Goal: Communication & Community: Participate in discussion

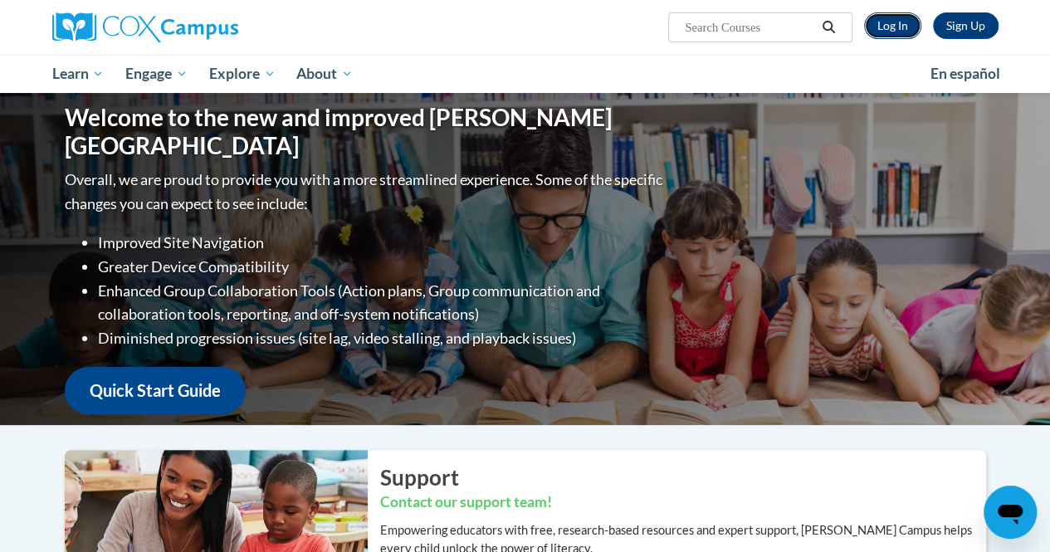
click at [901, 34] on link "Log In" at bounding box center [892, 25] width 57 height 27
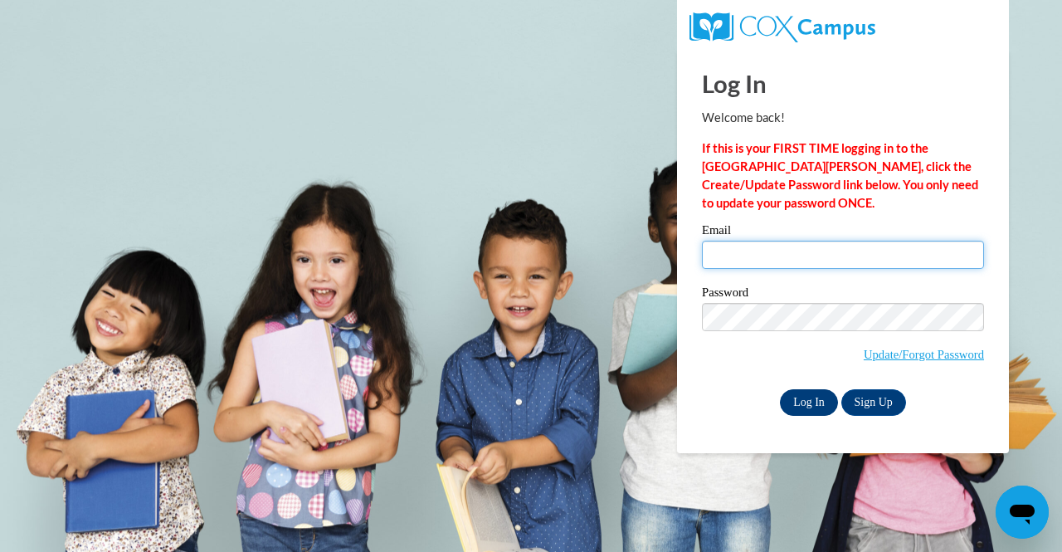
type input "jjones1@atlantaspeechschool.org"
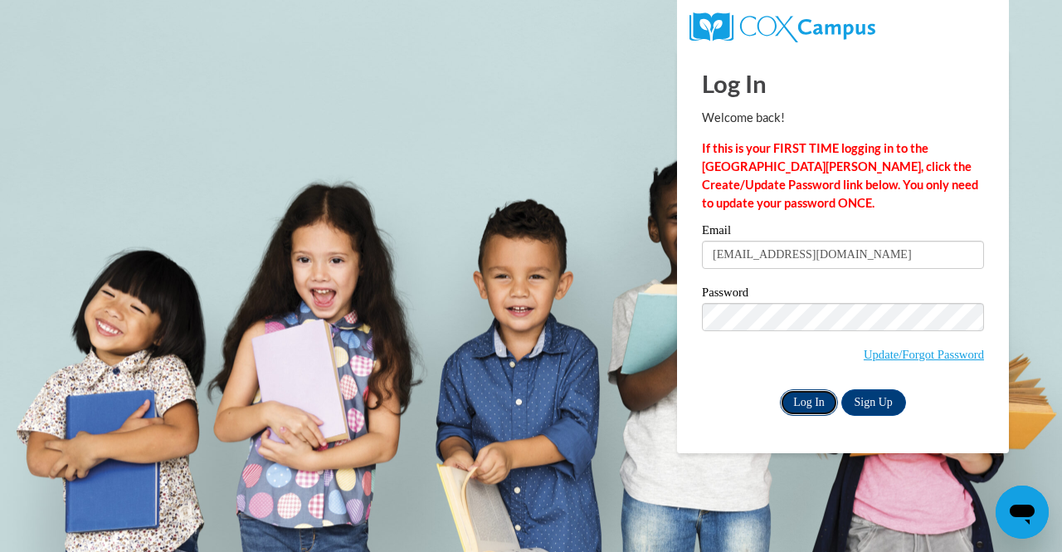
click at [811, 412] on input "Log In" at bounding box center [809, 402] width 58 height 27
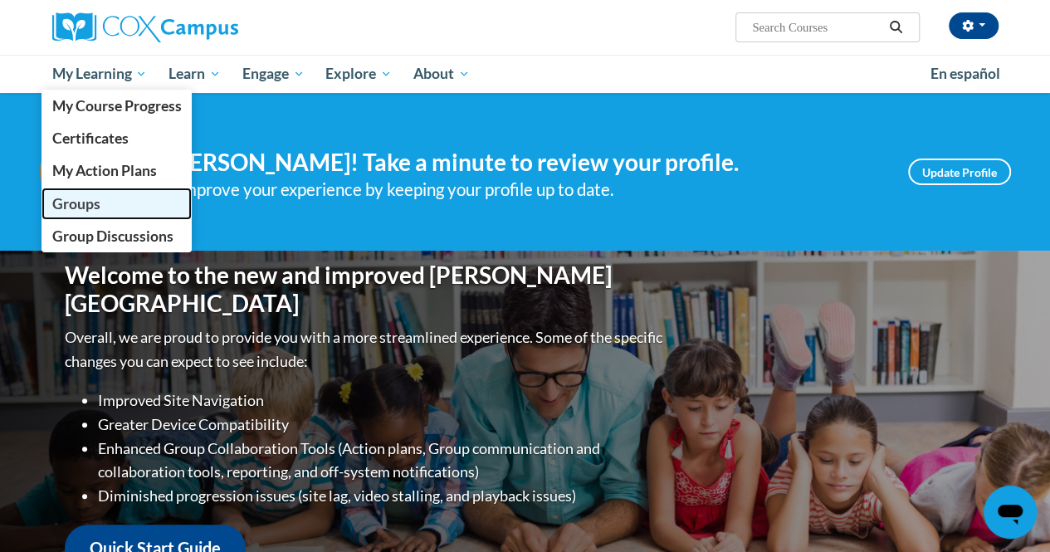
click at [75, 211] on span "Groups" at bounding box center [75, 203] width 48 height 17
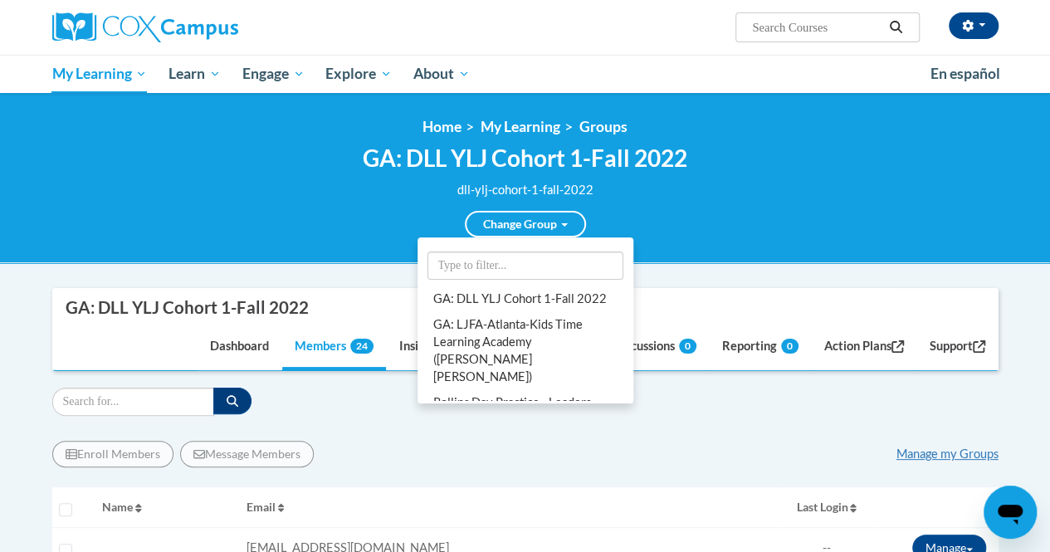
click at [664, 222] on div "Change Group GA: DLL YLJ Cohort 1-Fall 2022 GA: LJFA-Atlanta-Kids Time Learning…" at bounding box center [525, 218] width 324 height 38
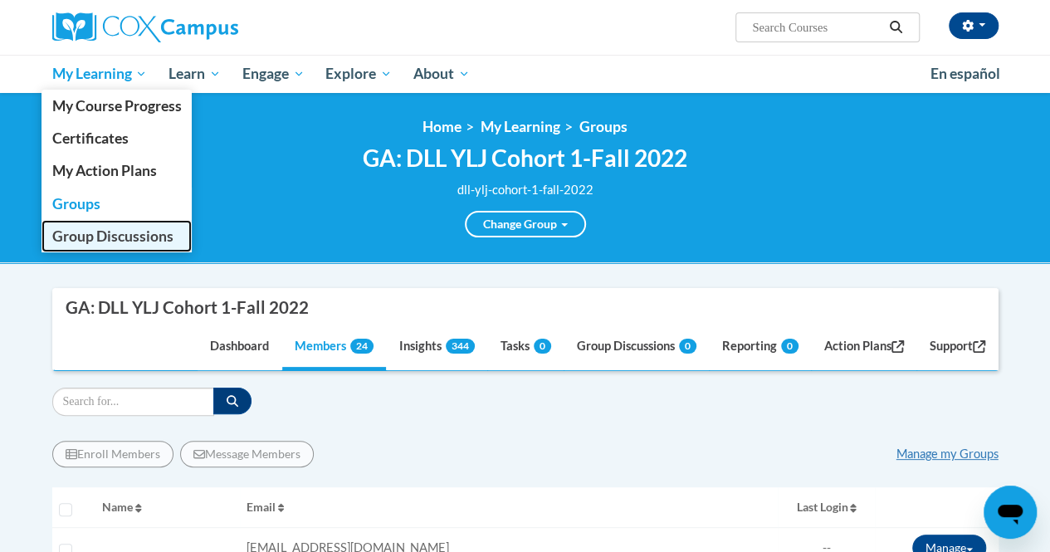
click at [93, 241] on span "Group Discussions" at bounding box center [111, 235] width 121 height 17
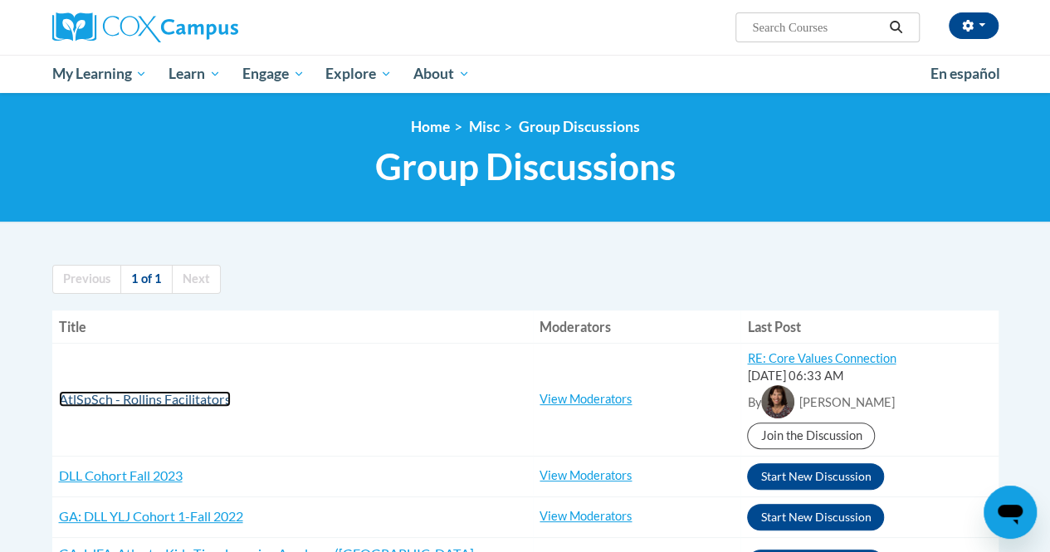
click at [158, 400] on span "AtlSpSch - Rollins Facilitators" at bounding box center [145, 399] width 172 height 16
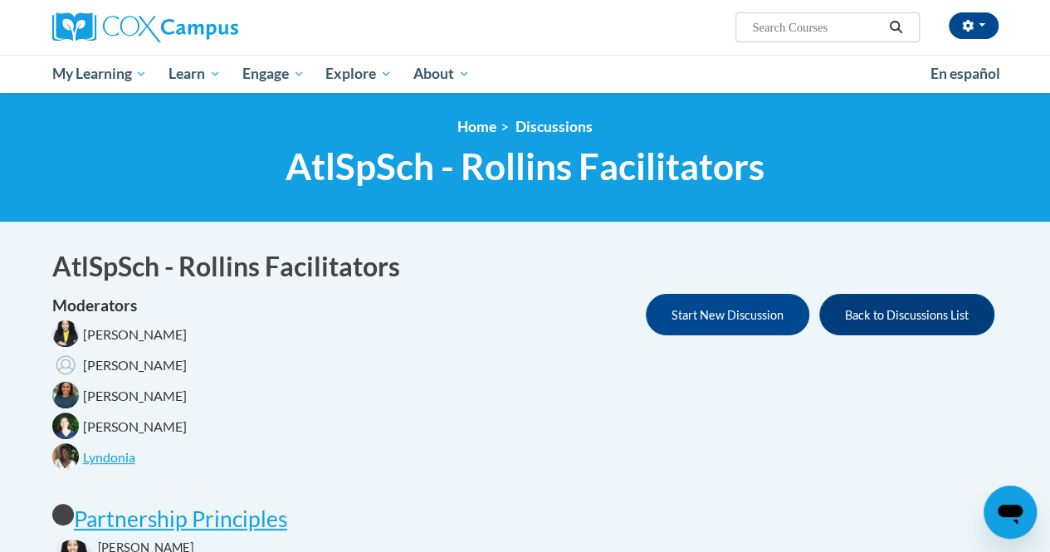
click at [284, 411] on div "Moderators Karensa Harris Ashley Montgomery Shonta Lyons Maggie Deaton Lyndonia…" at bounding box center [525, 384] width 946 height 181
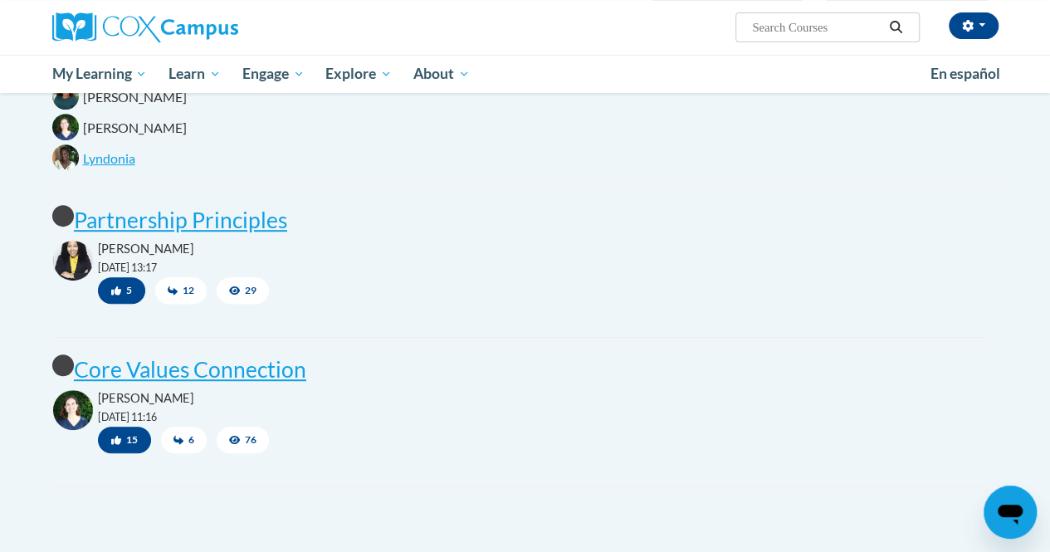
scroll to position [232, 0]
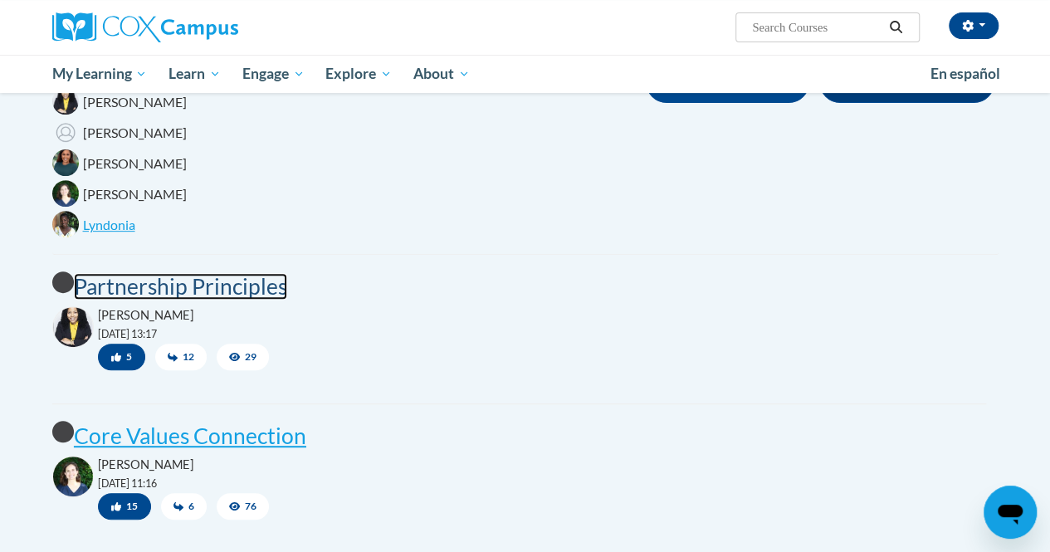
click at [226, 286] on post "Partnership Principles" at bounding box center [180, 286] width 213 height 27
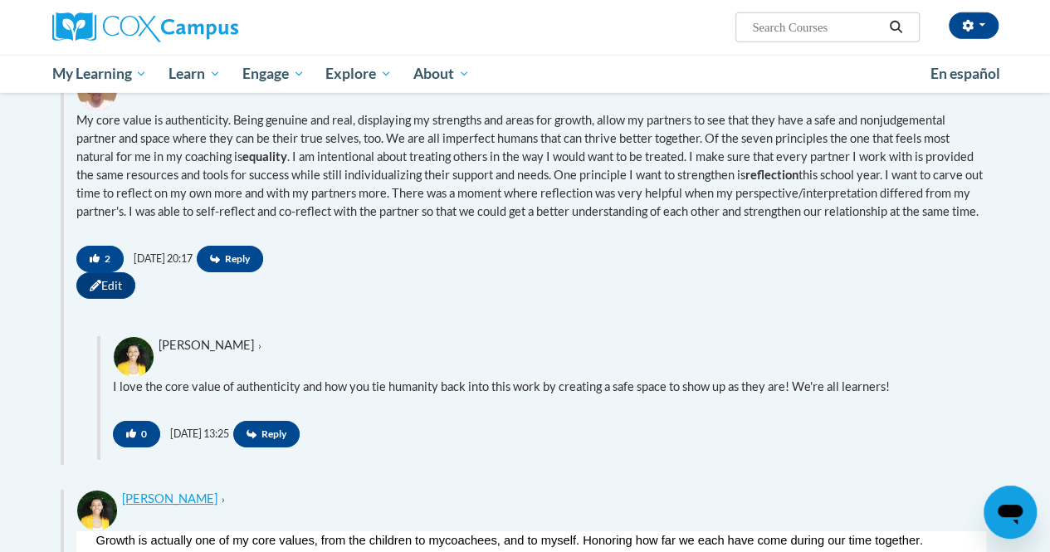
scroll to position [2080, 0]
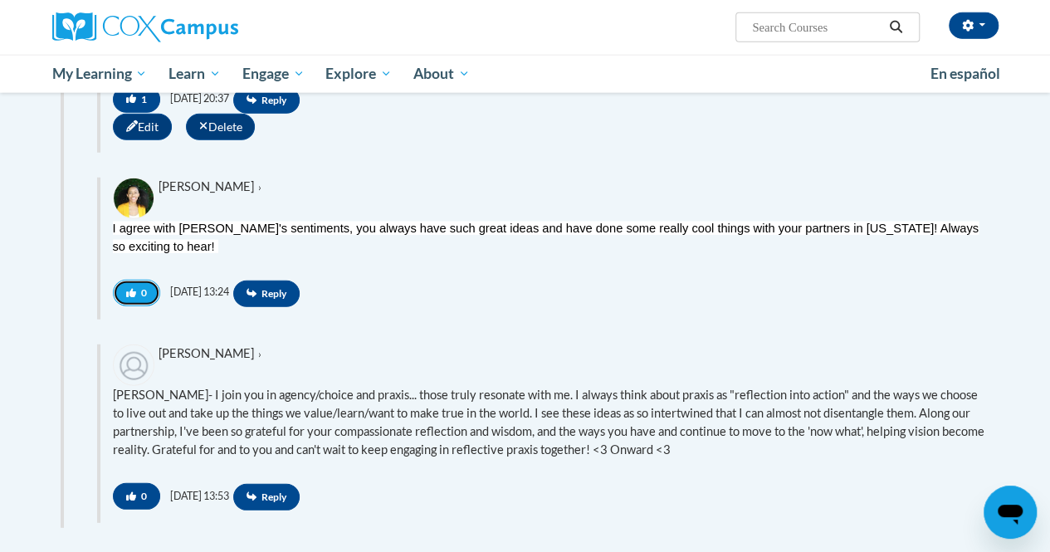
click at [131, 296] on icon "button" at bounding box center [131, 293] width 10 height 10
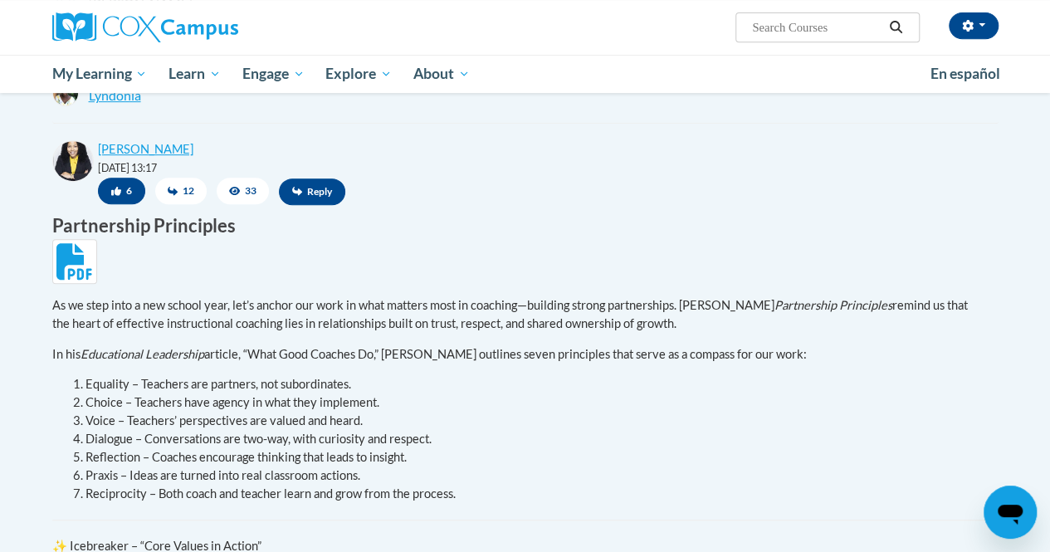
scroll to position [519, 0]
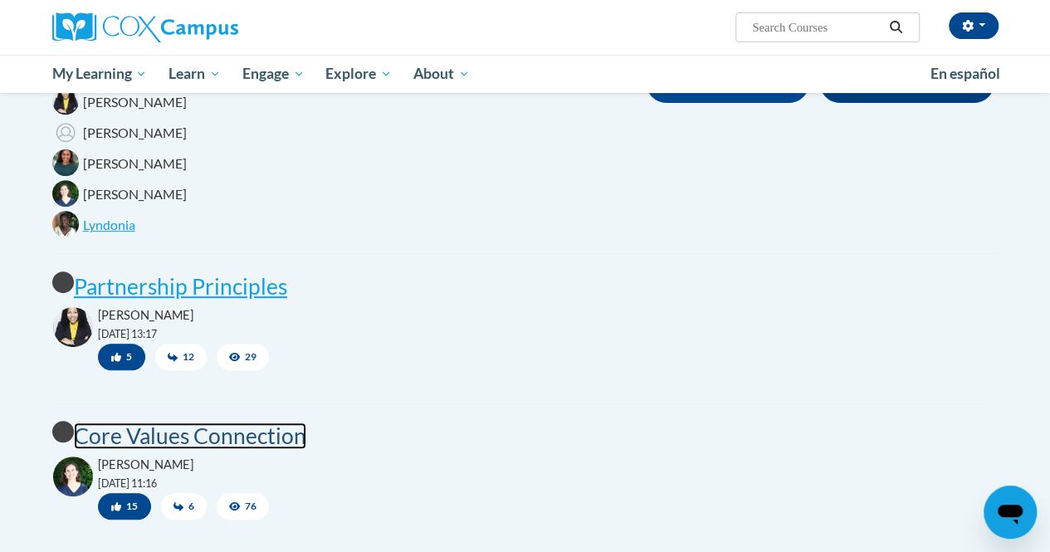
click at [131, 439] on post "Core Values Connection" at bounding box center [190, 435] width 232 height 27
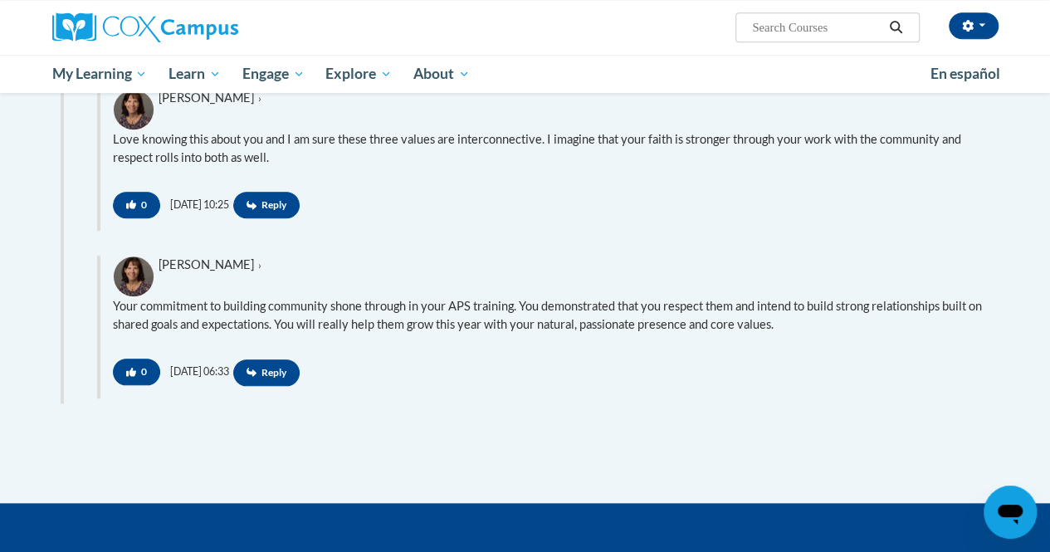
scroll to position [3828, 0]
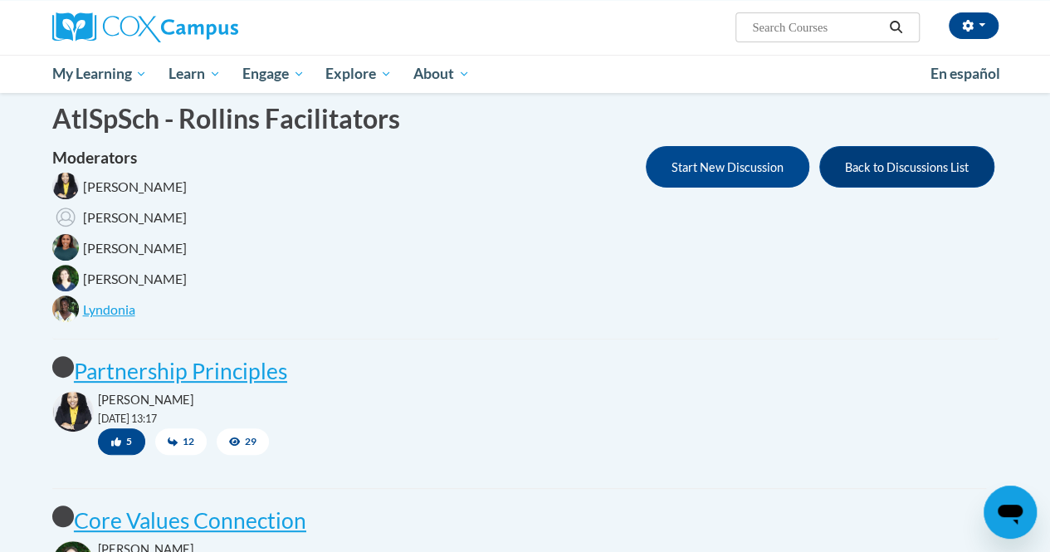
scroll to position [232, 0]
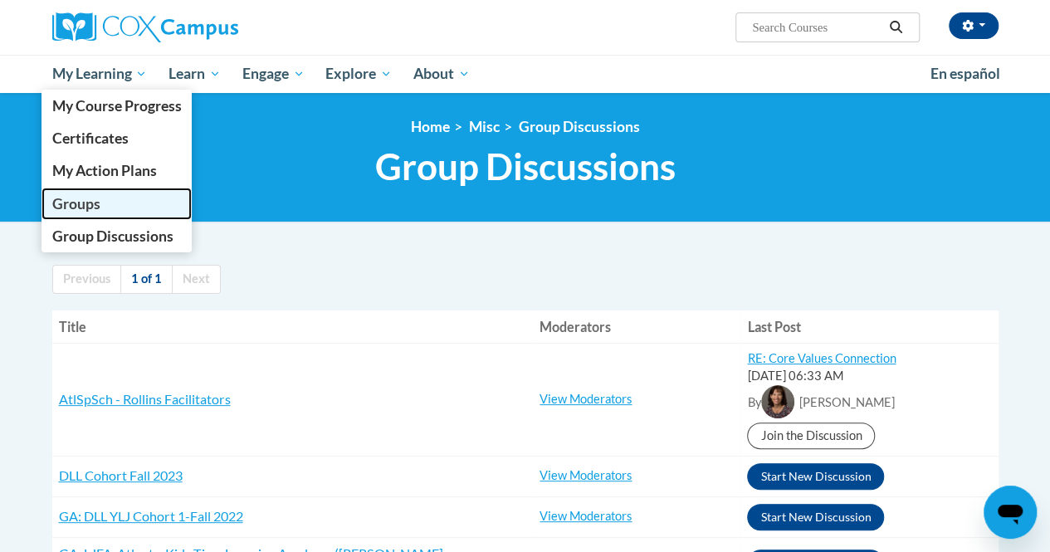
click at [78, 203] on span "Groups" at bounding box center [75, 203] width 48 height 17
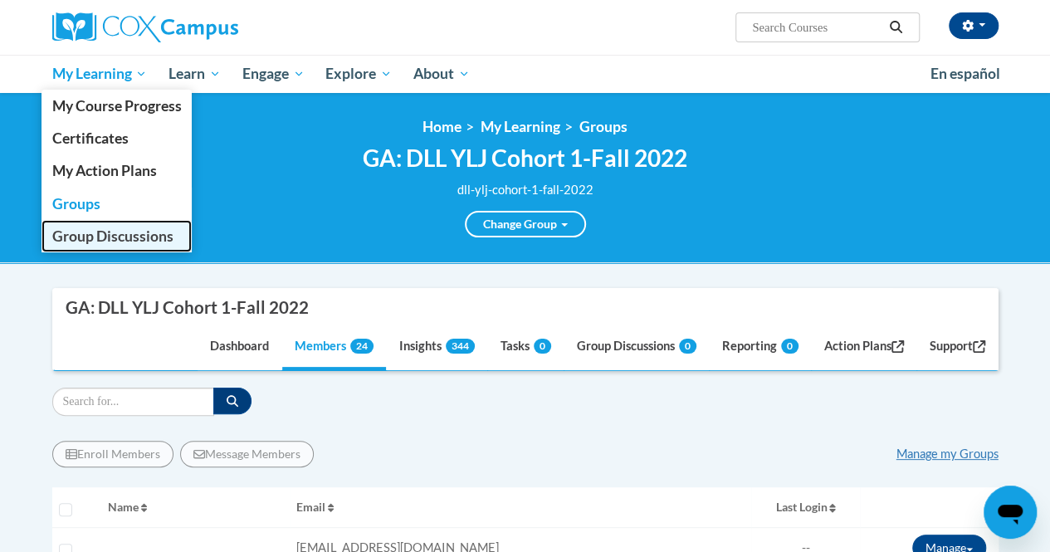
click at [101, 235] on span "Group Discussions" at bounding box center [111, 235] width 121 height 17
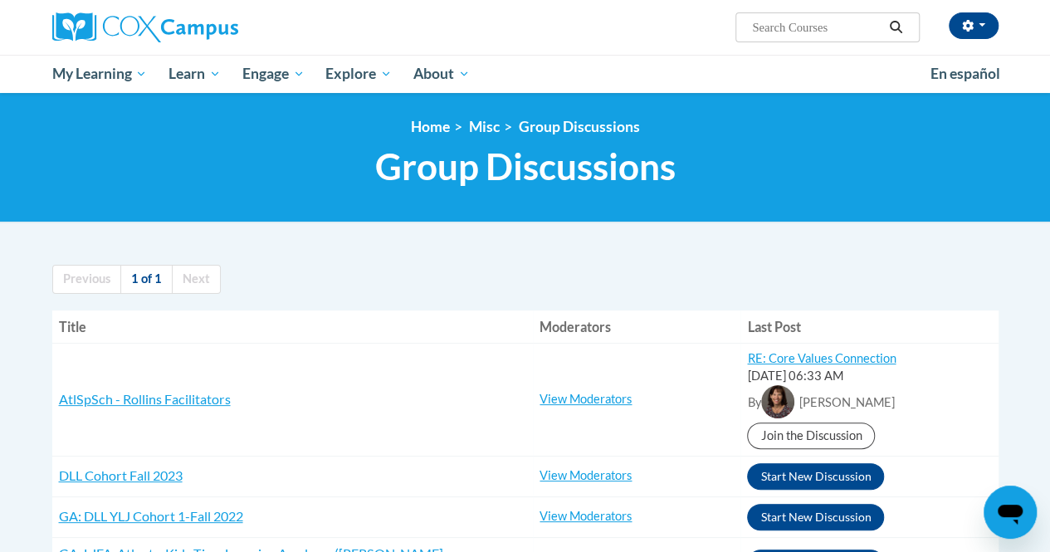
click at [234, 153] on h1 "Group Discussions Calling all levels of learners and moderators to join our for…" at bounding box center [525, 166] width 946 height 44
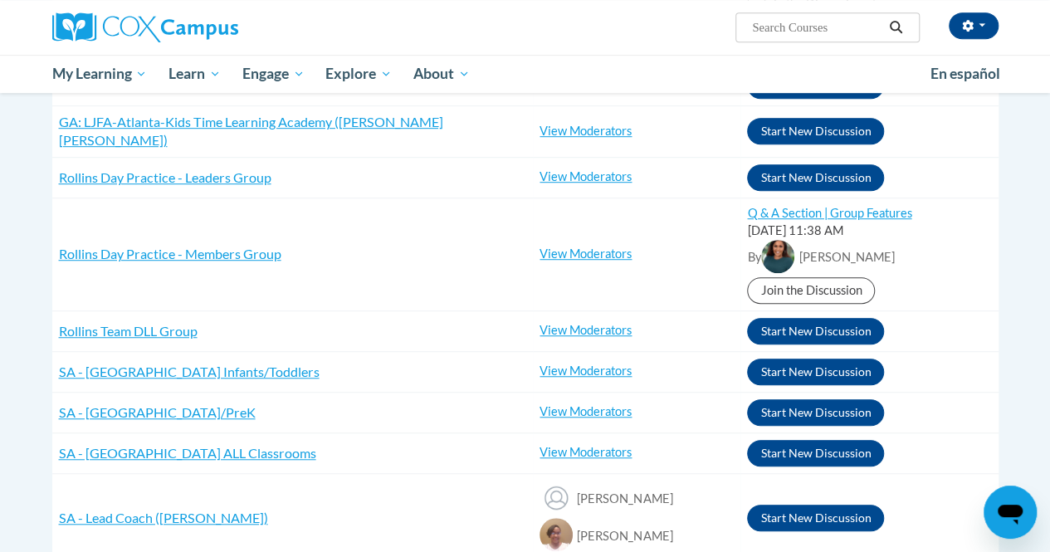
scroll to position [398, 0]
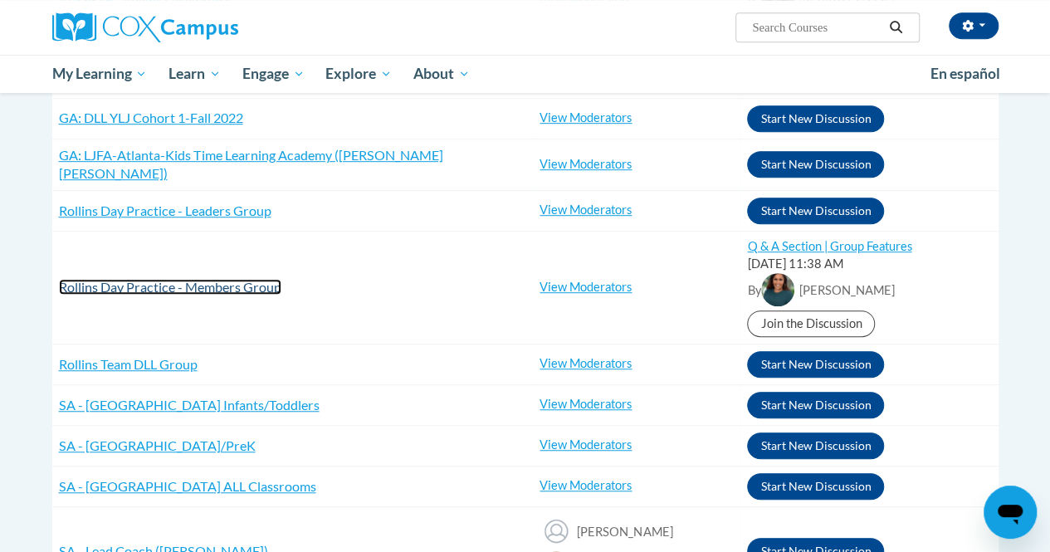
click at [168, 279] on span "Rollins Day Practice - Members Group" at bounding box center [170, 287] width 222 height 16
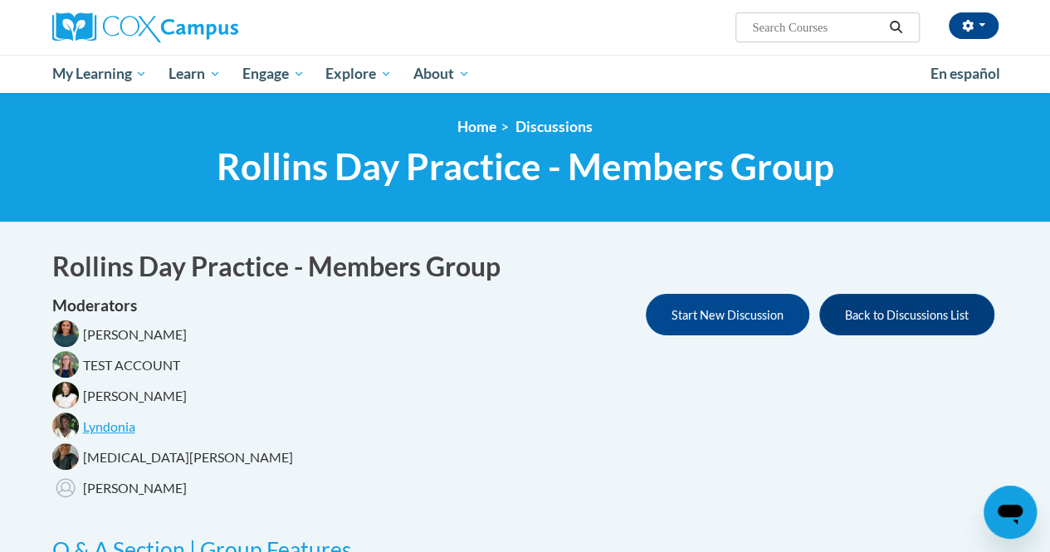
click at [251, 343] on div "Moderators Shonta Lyons TEST ACCOUNT Trina Heath Lyndonia Jalyn Snipes Liam Kel…" at bounding box center [525, 400] width 946 height 212
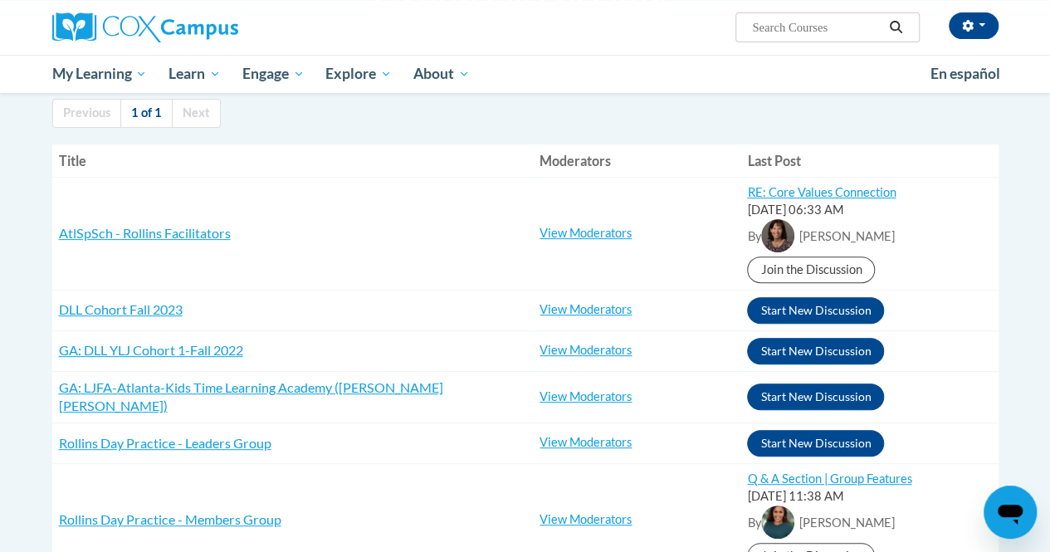
scroll to position [299, 0]
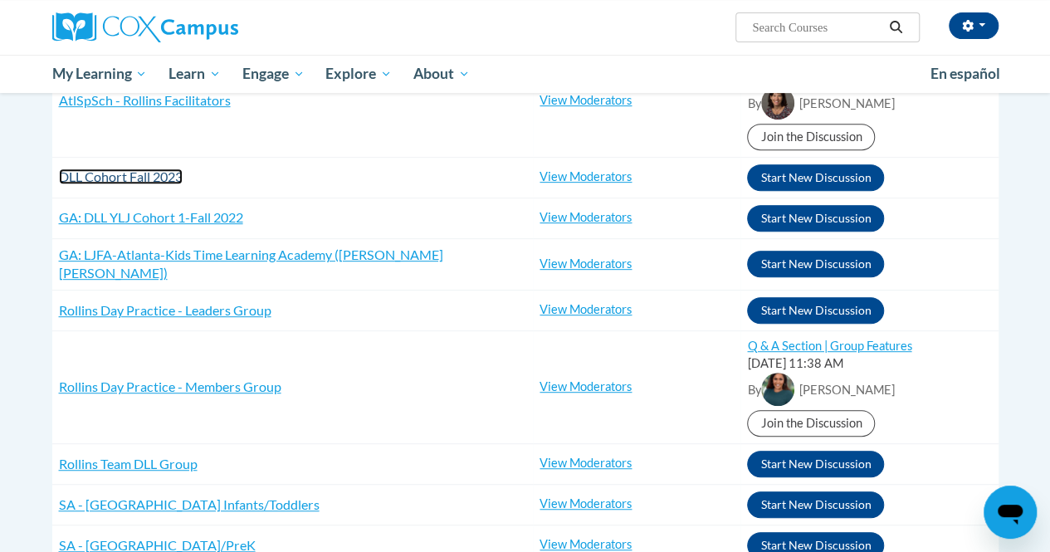
click at [144, 178] on span "DLL Cohort Fall 2023" at bounding box center [121, 176] width 124 height 16
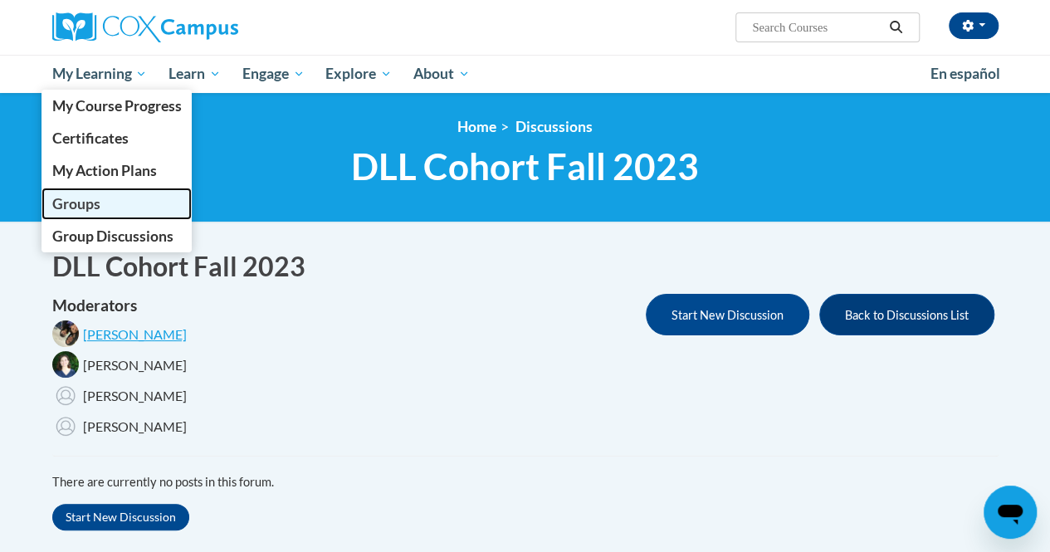
click at [75, 204] on span "Groups" at bounding box center [75, 203] width 48 height 17
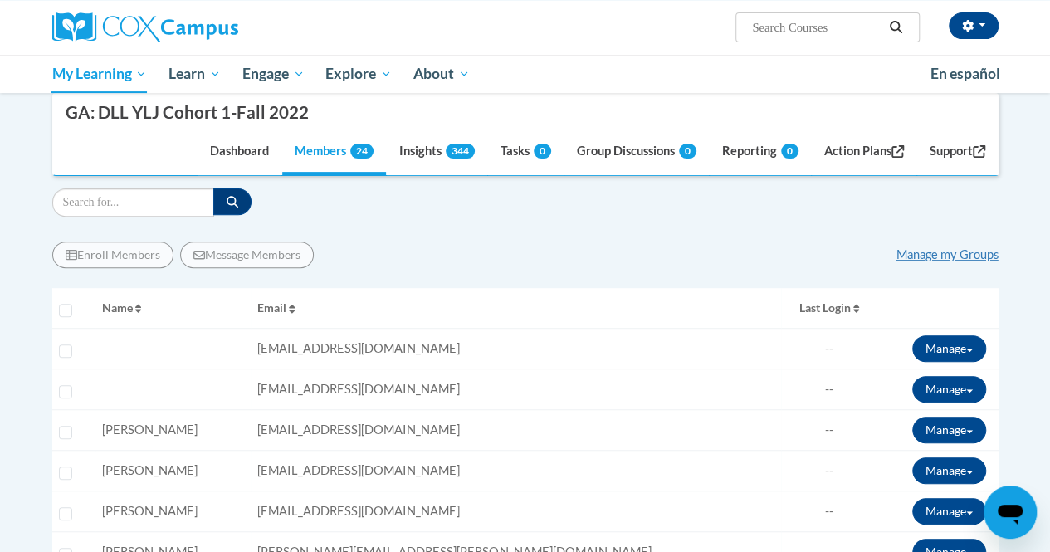
scroll to position [232, 0]
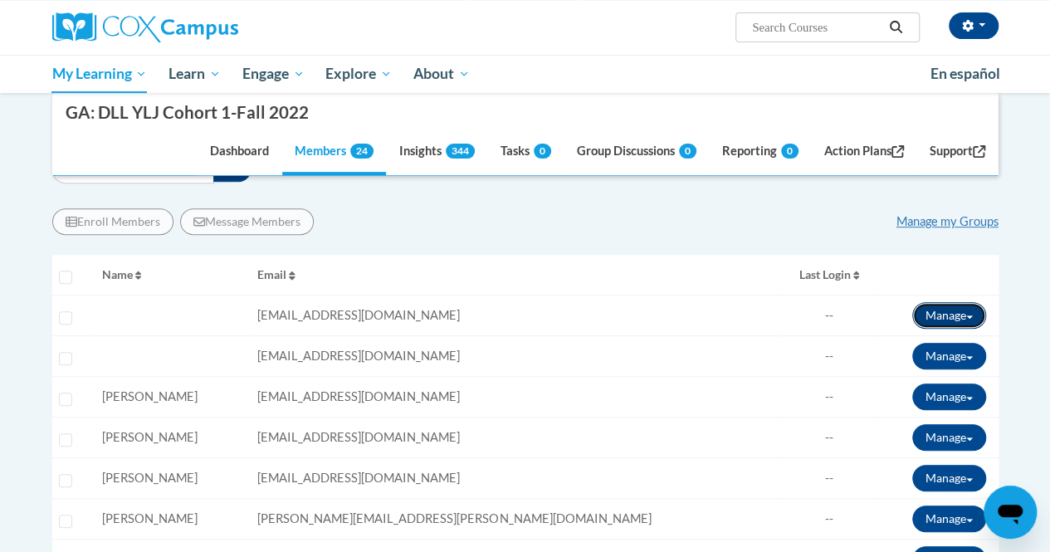
click at [947, 309] on button "Manage" at bounding box center [949, 315] width 74 height 27
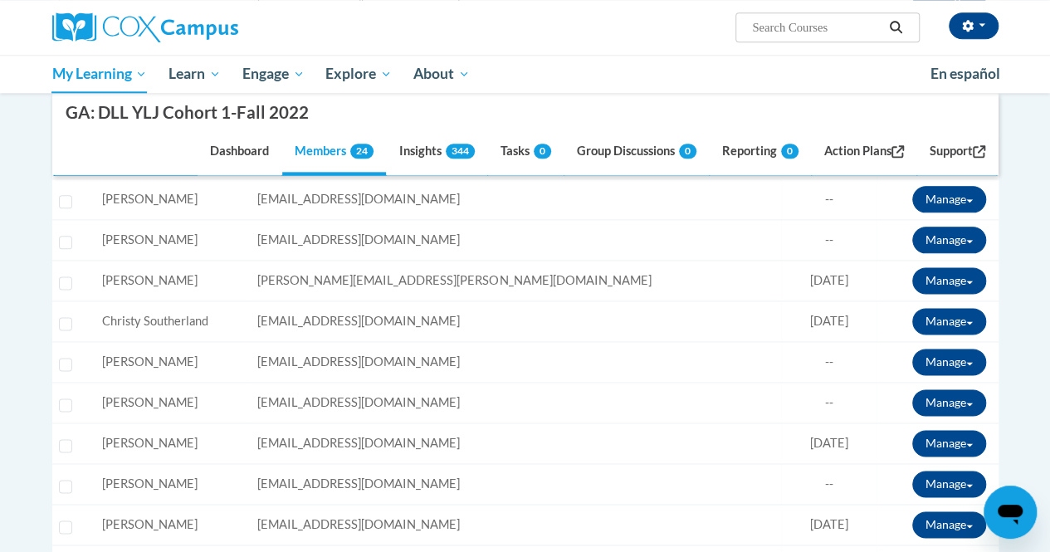
scroll to position [962, 0]
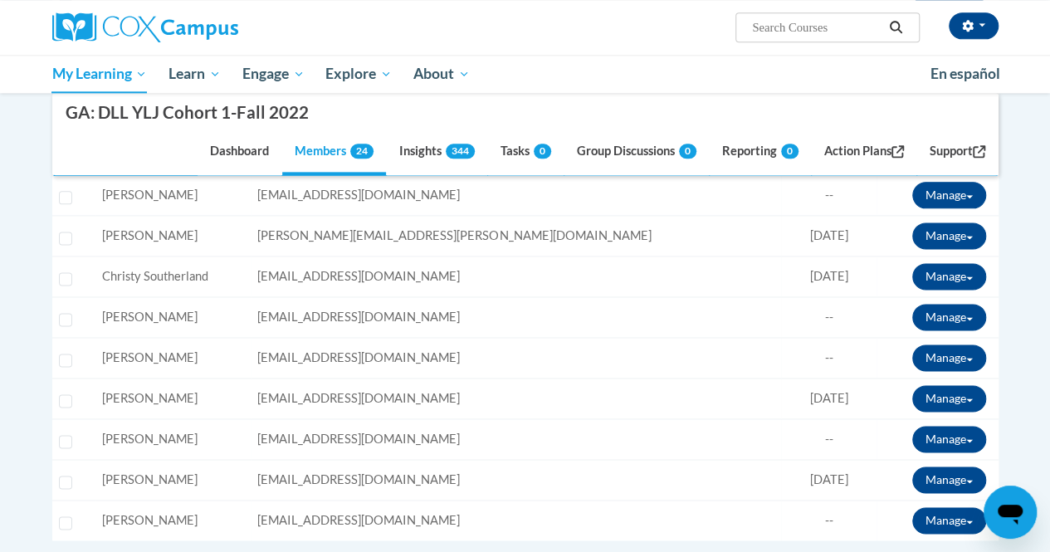
click at [1030, 384] on body "Jennifer Jones (America/New_York UTC-04:00) My Profile Inbox Groups Hub Action …" at bounding box center [525, 62] width 1050 height 2049
click at [957, 352] on button "Manage" at bounding box center [949, 357] width 74 height 27
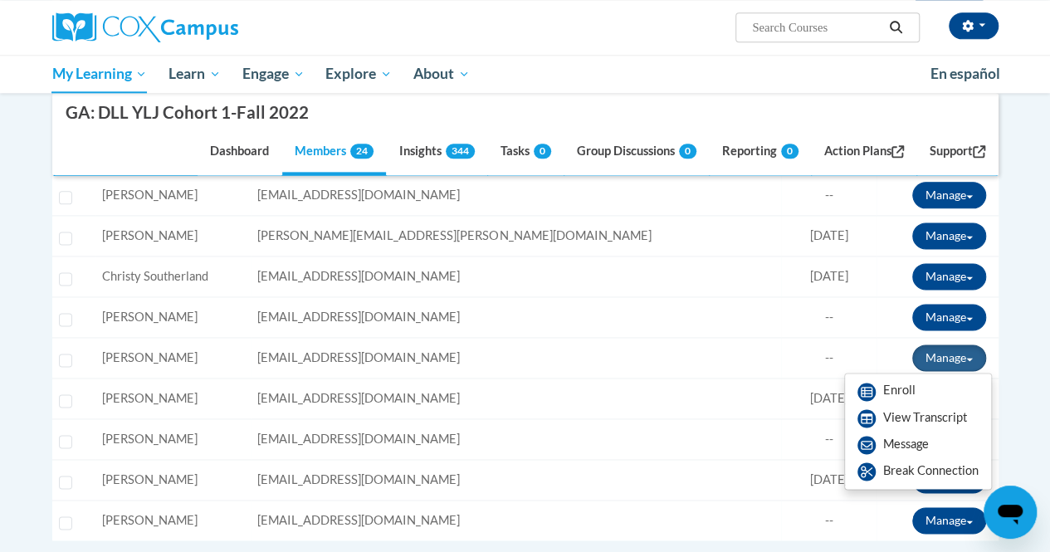
click at [1032, 341] on body "Jennifer Jones (America/New_York UTC-04:00) My Profile Inbox Groups Hub Action …" at bounding box center [525, 62] width 1050 height 2049
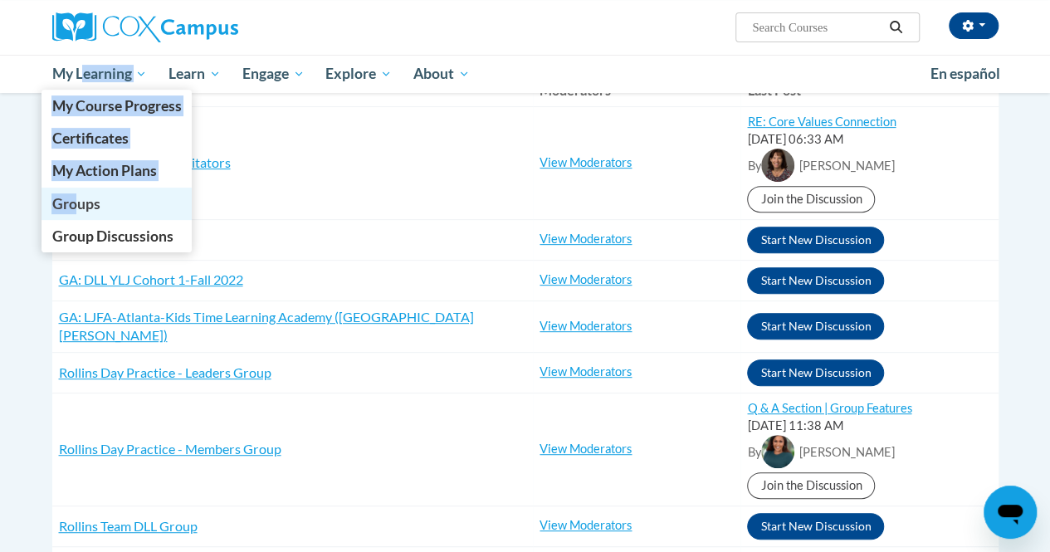
drag, startPoint x: 81, startPoint y: 79, endPoint x: 78, endPoint y: 212, distance: 132.8
click at [78, 93] on li "My Learning My Learning My Course Progress Certificates My Action Plans Groups …" at bounding box center [99, 74] width 117 height 38
click at [78, 212] on span "Groups" at bounding box center [75, 203] width 48 height 17
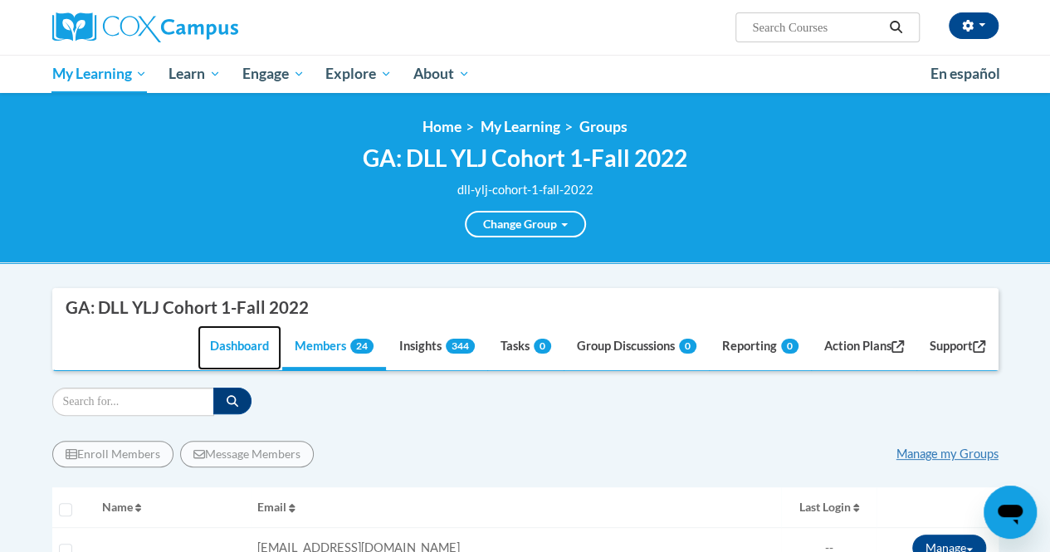
click at [221, 347] on link "Dashboard" at bounding box center [239, 347] width 84 height 45
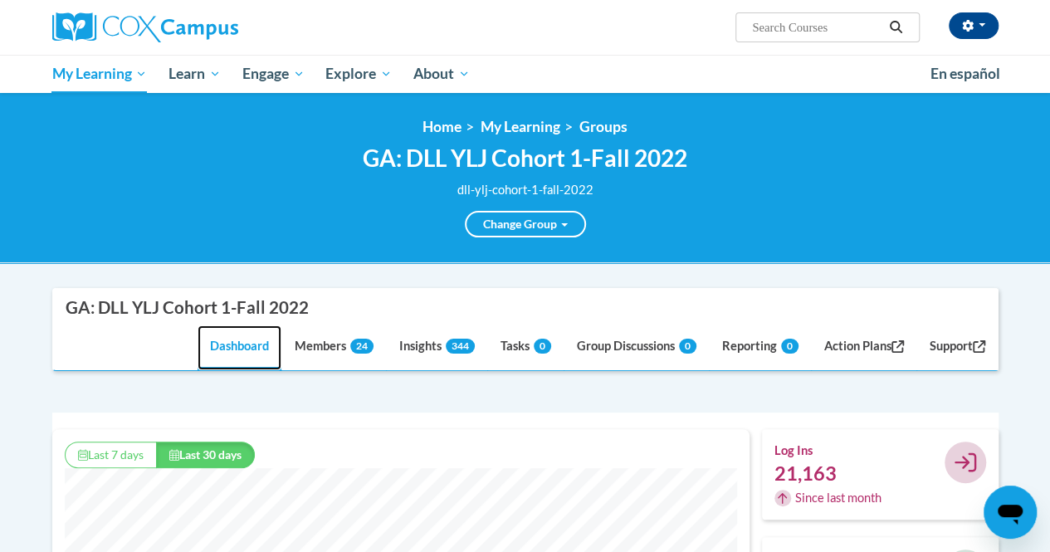
scroll to position [425, 697]
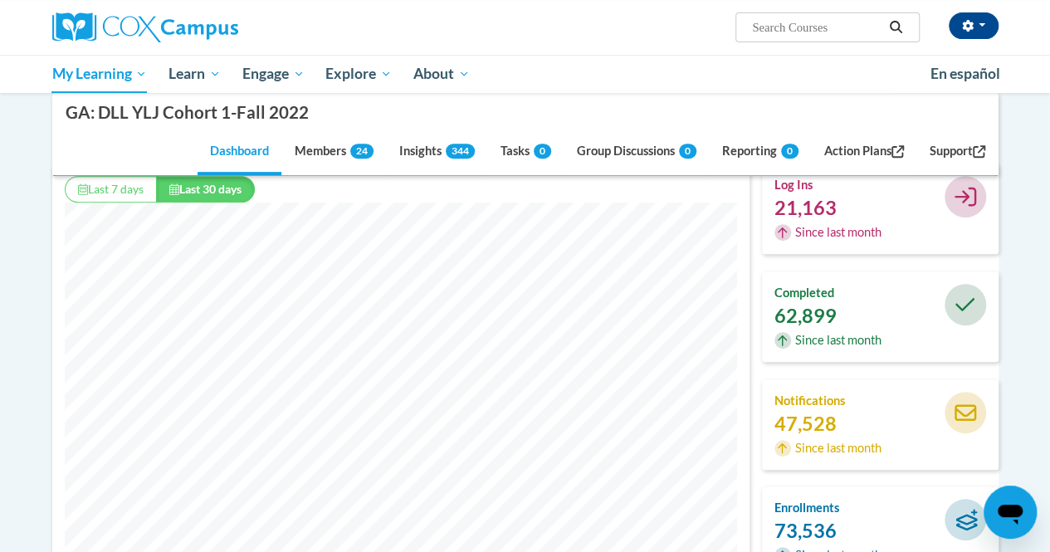
scroll to position [232, 0]
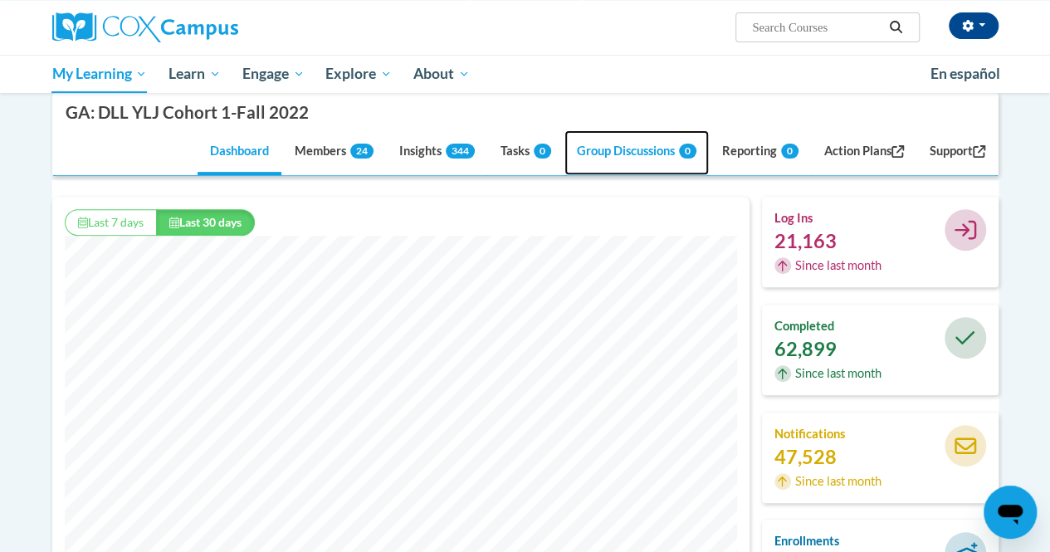
click at [611, 154] on link "Group Discussions 0" at bounding box center [636, 153] width 144 height 45
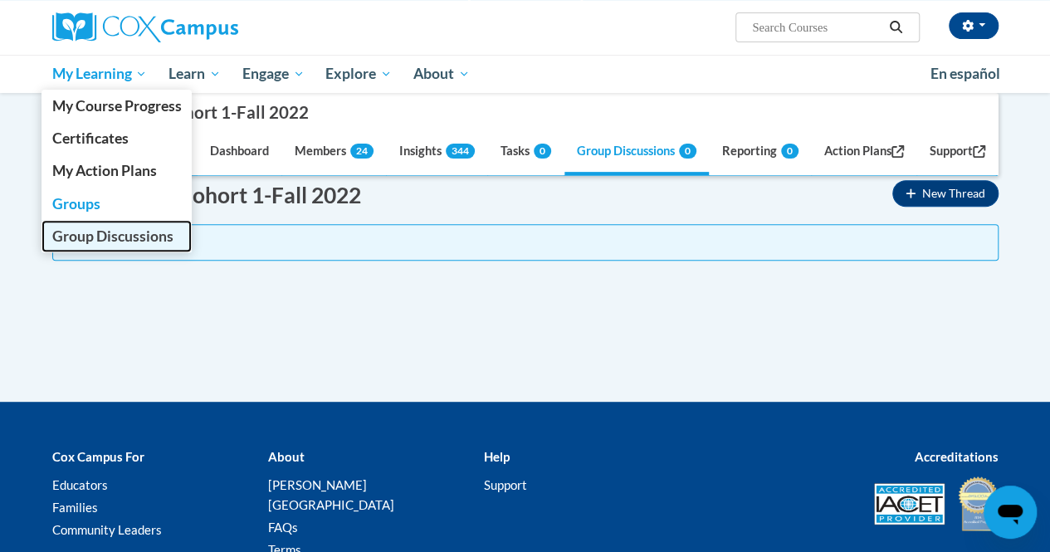
click at [80, 236] on span "Group Discussions" at bounding box center [111, 235] width 121 height 17
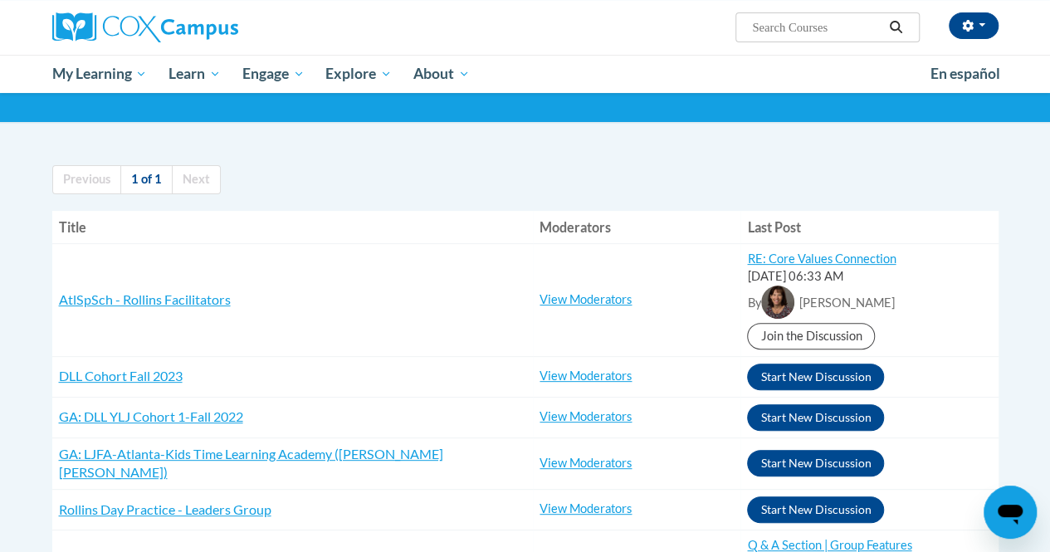
scroll to position [299, 0]
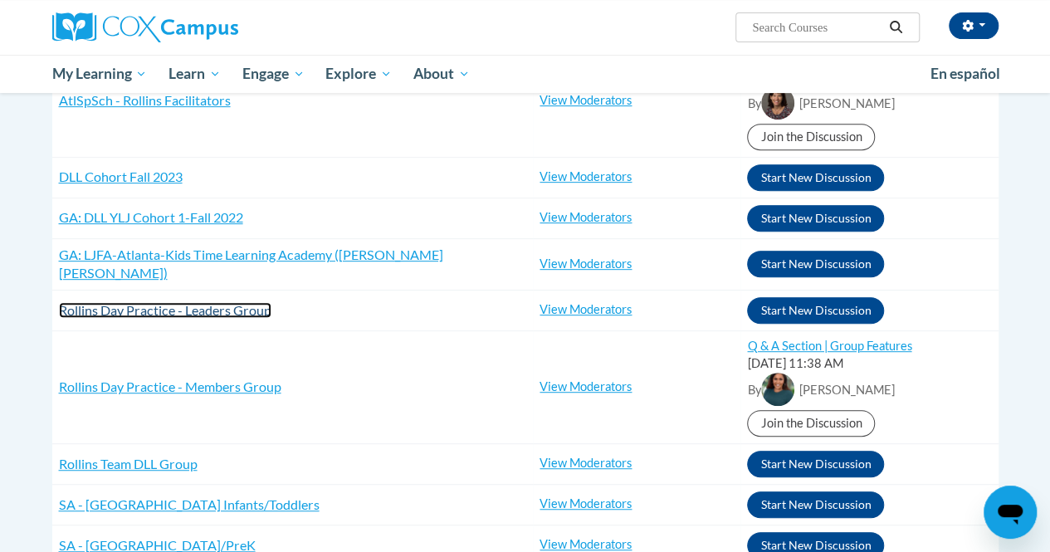
click at [98, 302] on span "Rollins Day Practice - Leaders Group" at bounding box center [165, 310] width 212 height 16
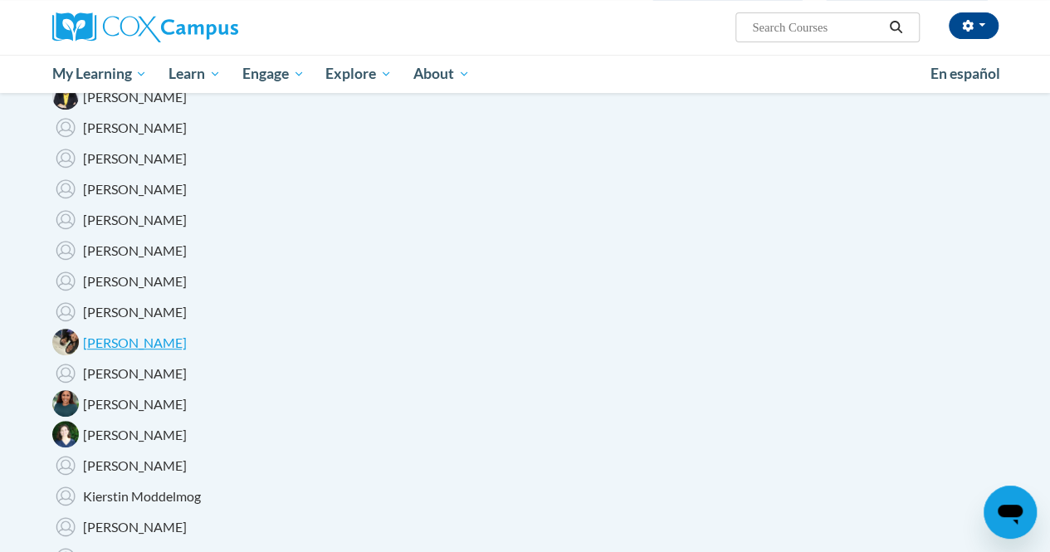
scroll to position [66, 0]
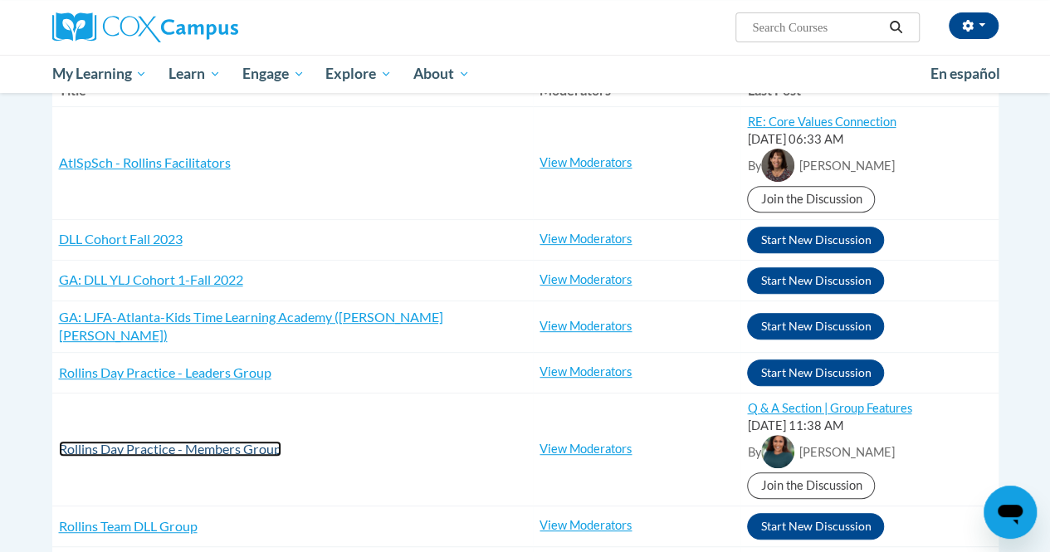
click at [123, 441] on span "Rollins Day Practice - Members Group" at bounding box center [170, 449] width 222 height 16
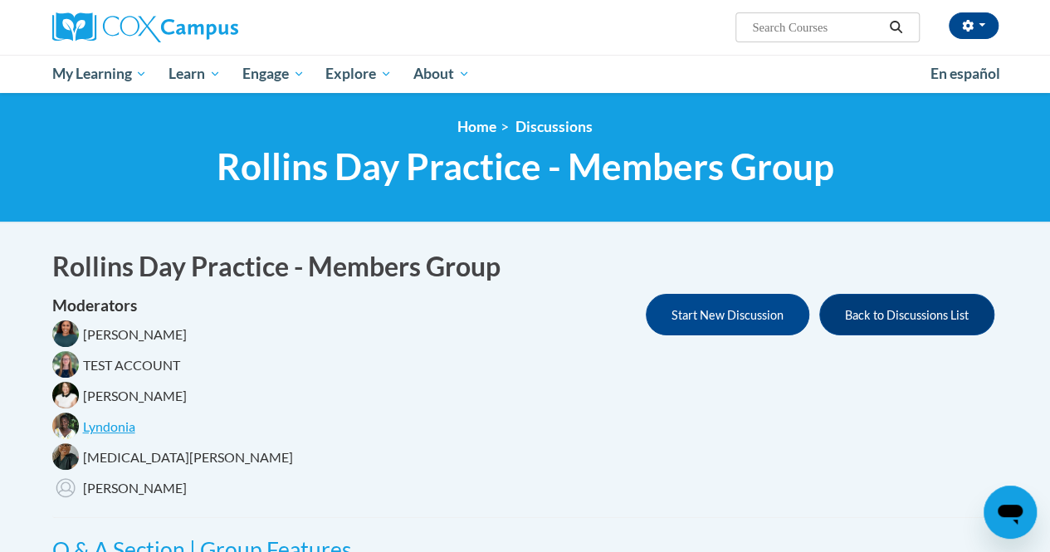
click at [229, 428] on div "Moderators Shonta Lyons TEST ACCOUNT Trina Heath Lyndonia Jalyn Snipes Liam Kel…" at bounding box center [525, 400] width 946 height 212
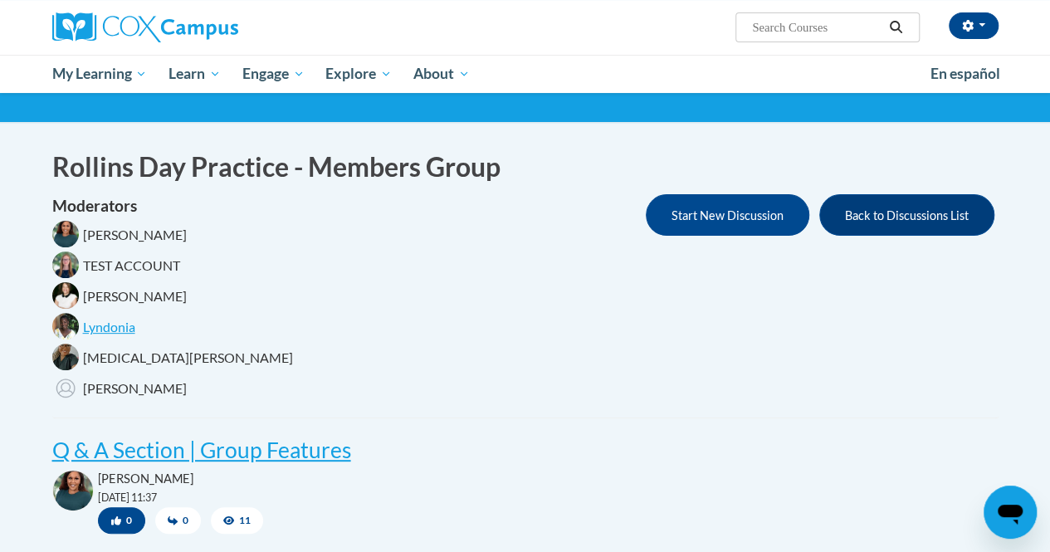
scroll to position [33, 0]
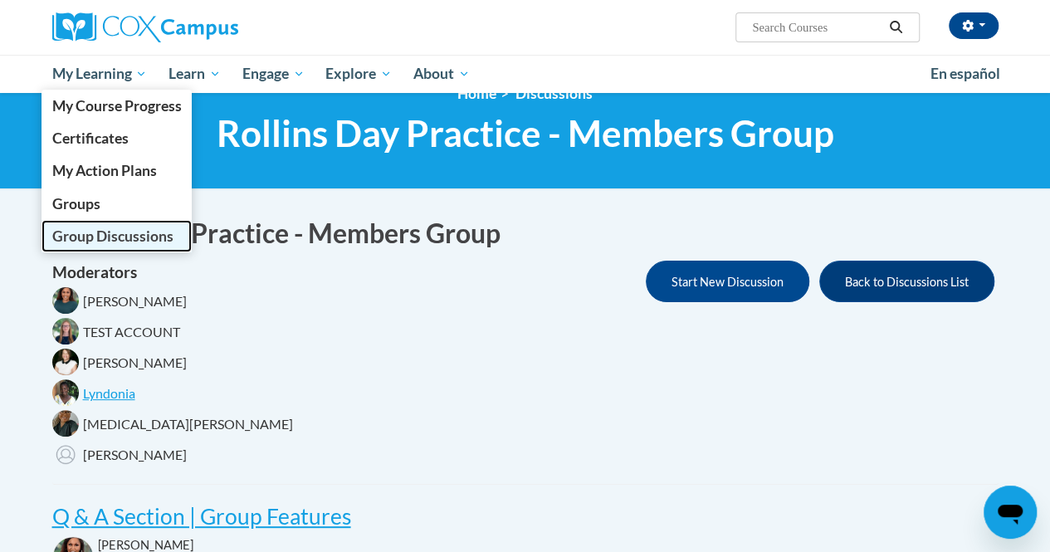
click at [80, 228] on span "Group Discussions" at bounding box center [111, 235] width 121 height 17
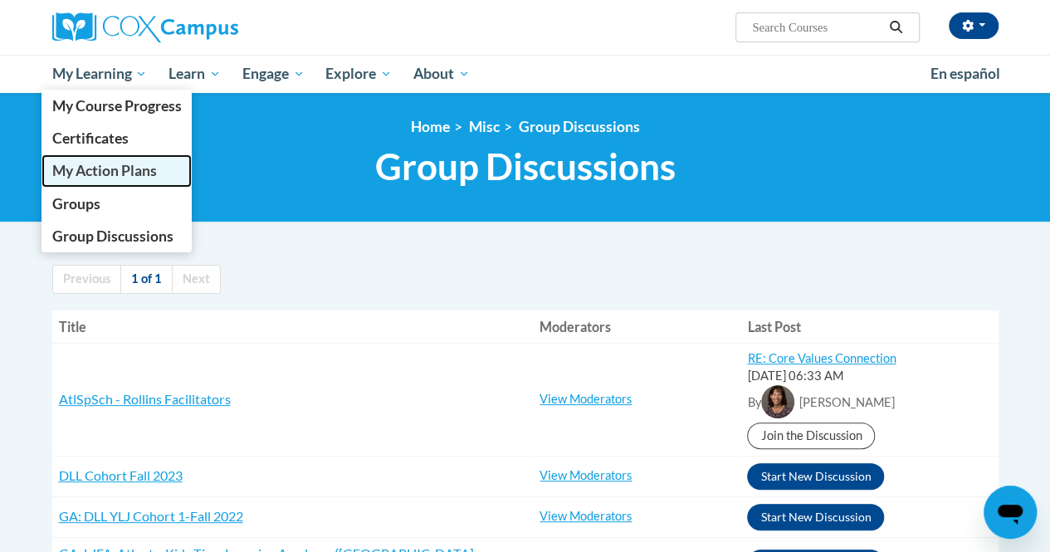
click at [87, 170] on span "My Action Plans" at bounding box center [103, 170] width 105 height 17
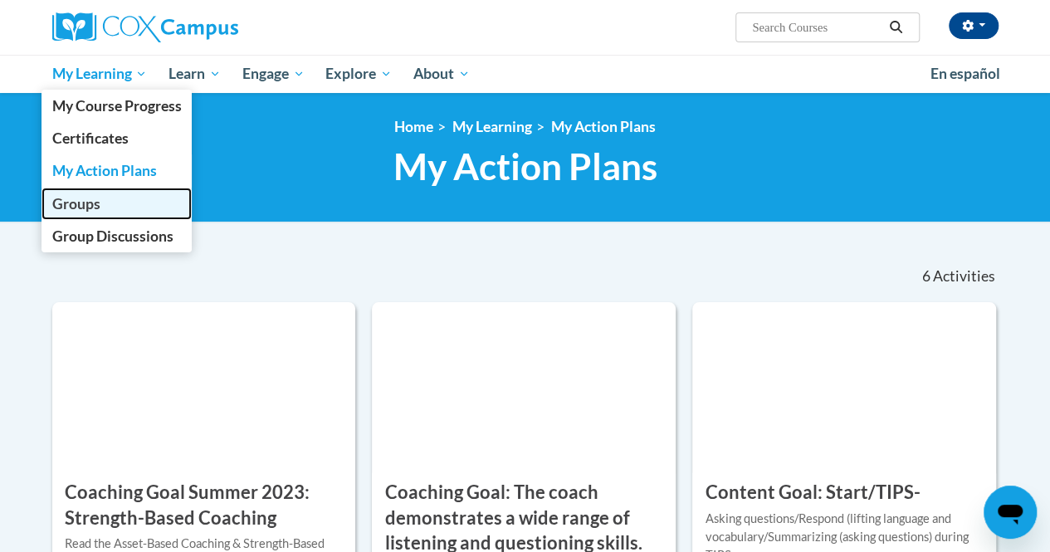
click at [76, 210] on span "Groups" at bounding box center [75, 203] width 48 height 17
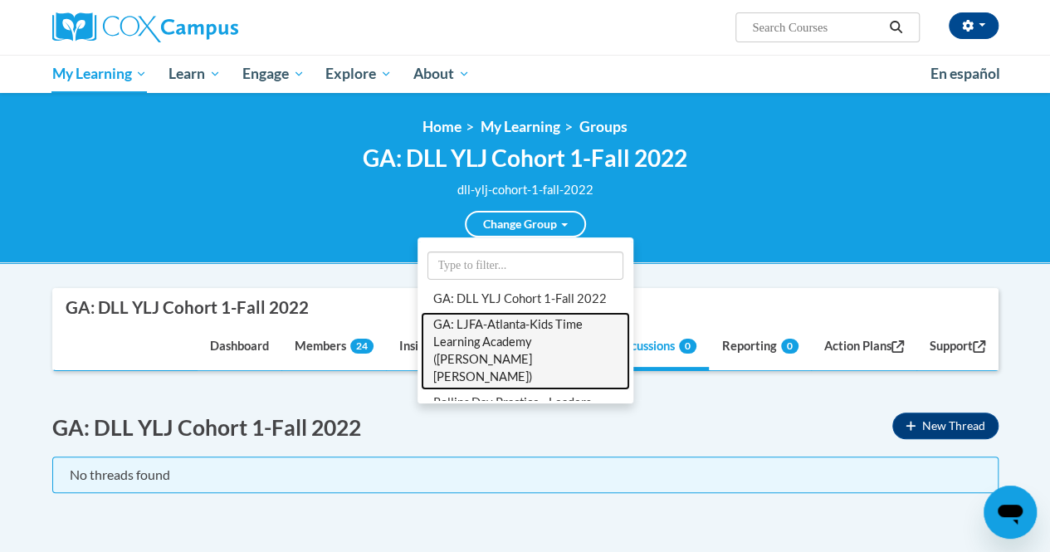
click at [533, 329] on link "GA: LJFA-Atlanta-Kids Time Learning Academy ([PERSON_NAME] [PERSON_NAME])" at bounding box center [525, 351] width 209 height 78
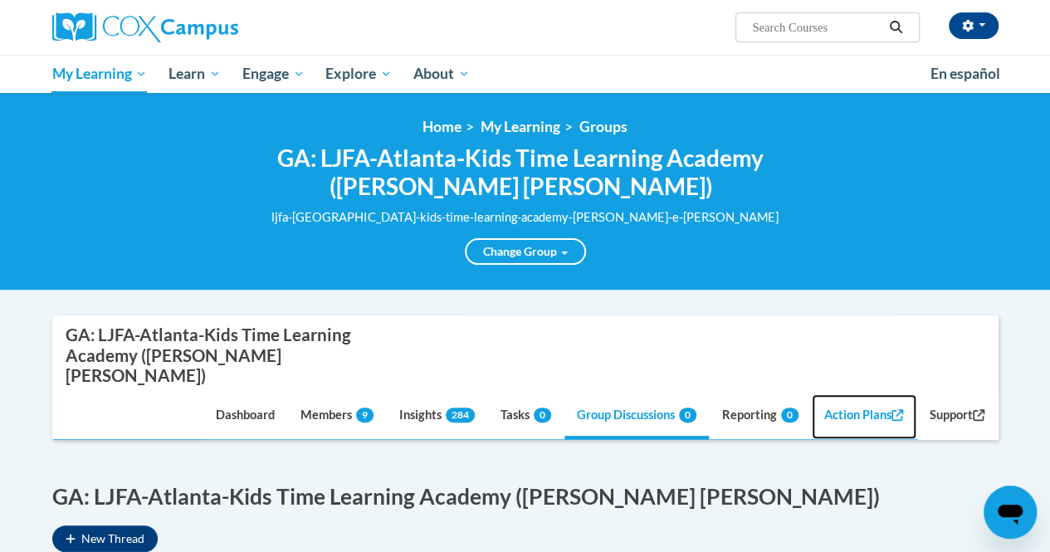
click at [826, 396] on link "Action Plans" at bounding box center [863, 416] width 105 height 45
click at [986, 30] on button "button" at bounding box center [973, 25] width 50 height 27
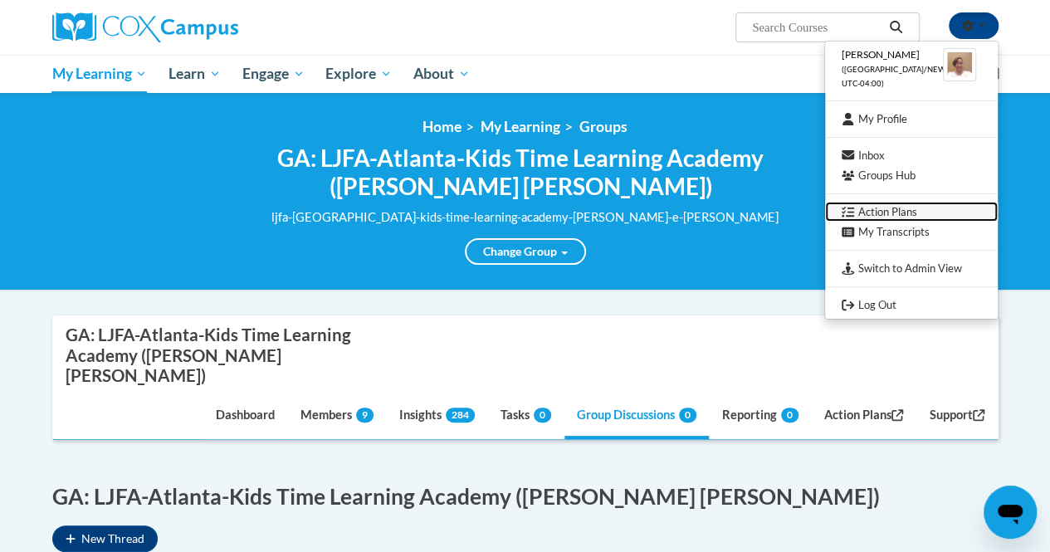
click at [888, 211] on link "Action Plans" at bounding box center [911, 212] width 173 height 21
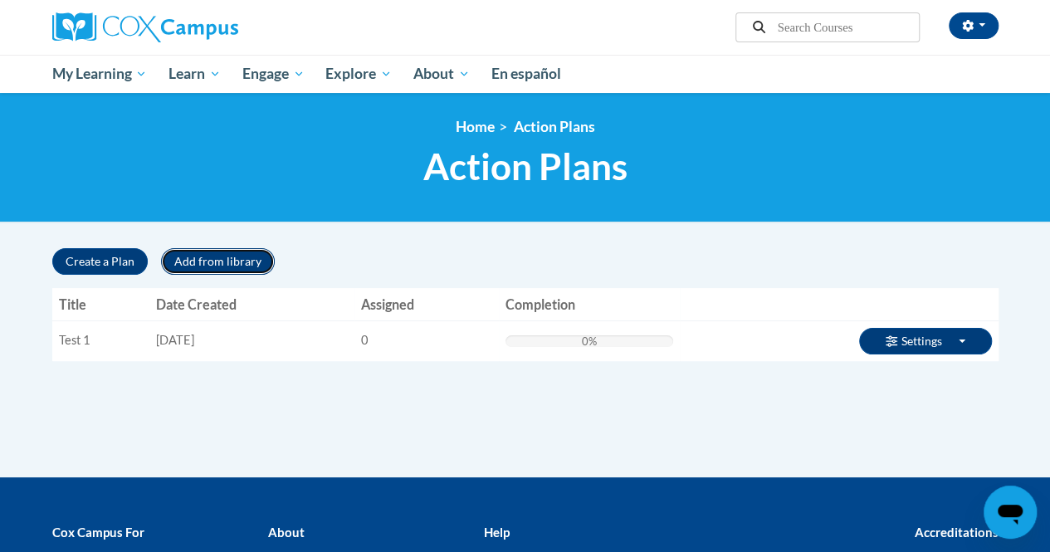
click at [194, 261] on button "Add from library" at bounding box center [218, 261] width 114 height 27
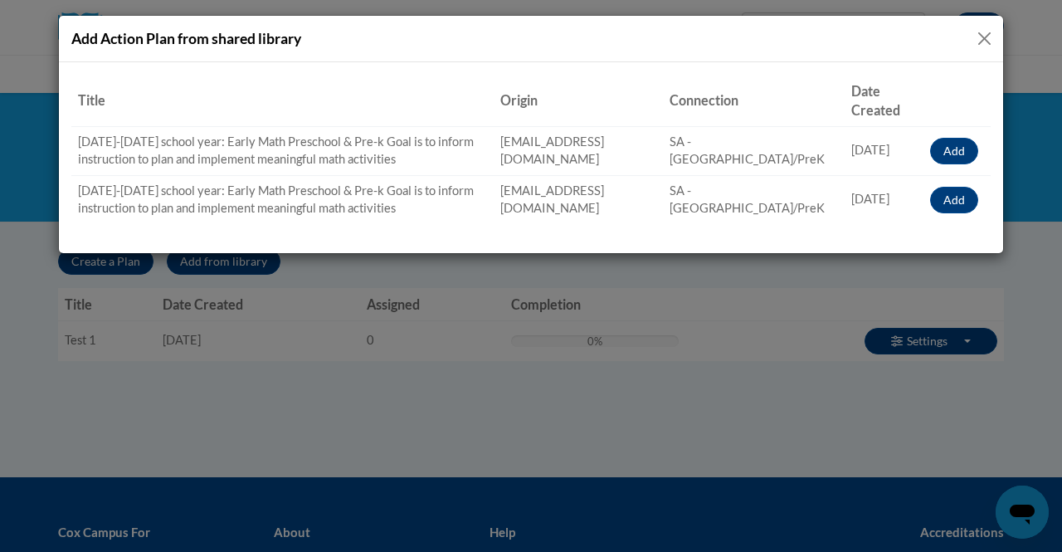
click at [986, 41] on button "Close" at bounding box center [984, 38] width 21 height 21
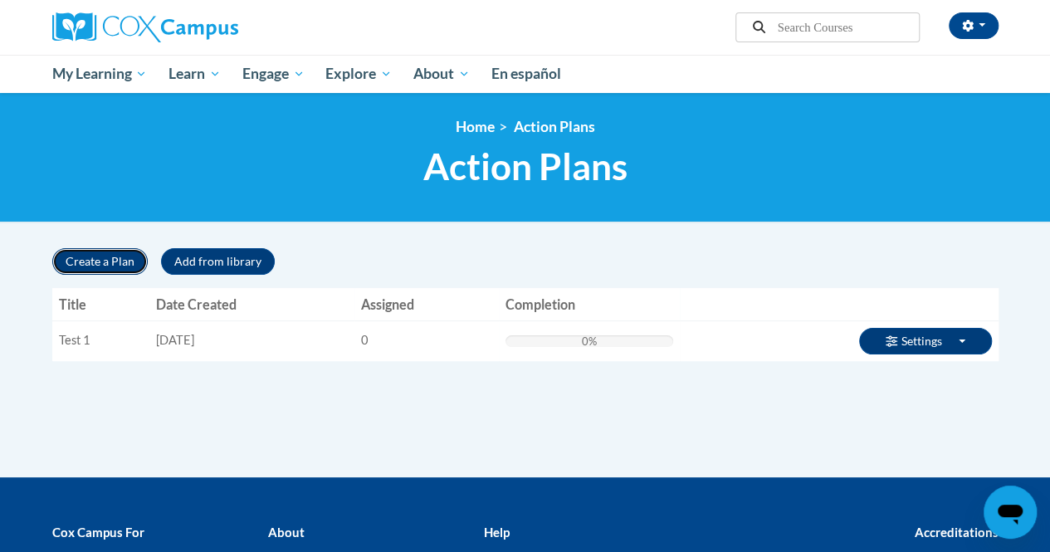
click at [107, 266] on button "Create a Plan" at bounding box center [99, 261] width 95 height 27
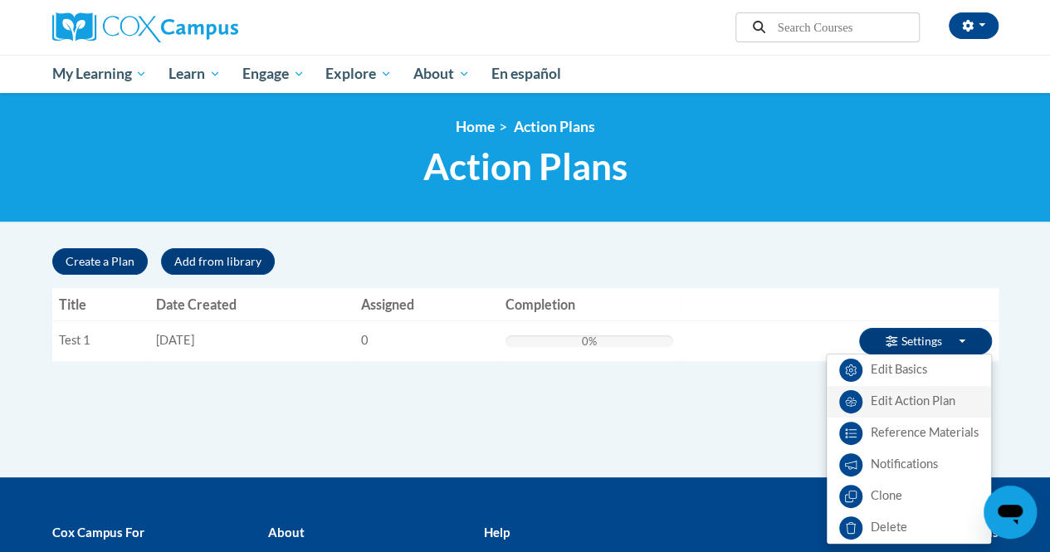
click at [904, 405] on link "Edit Action Plan" at bounding box center [908, 402] width 164 height 32
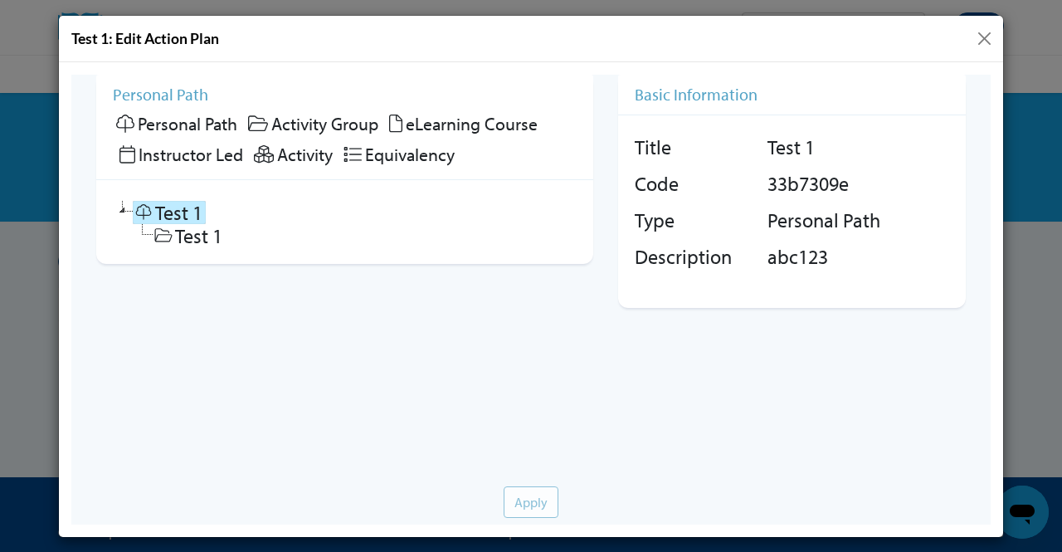
click at [981, 46] on button "Close" at bounding box center [984, 38] width 21 height 21
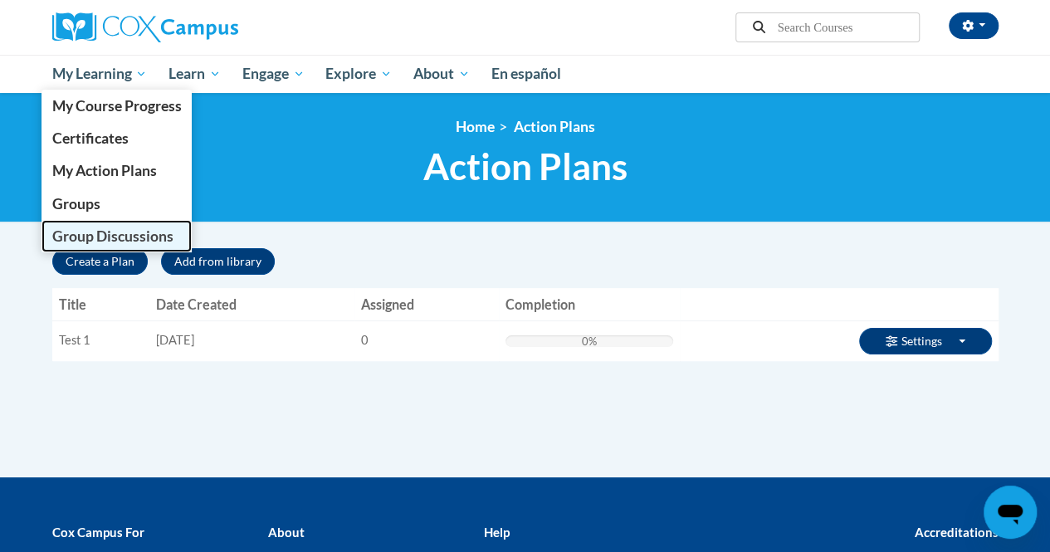
click at [86, 234] on span "Group Discussions" at bounding box center [111, 235] width 121 height 17
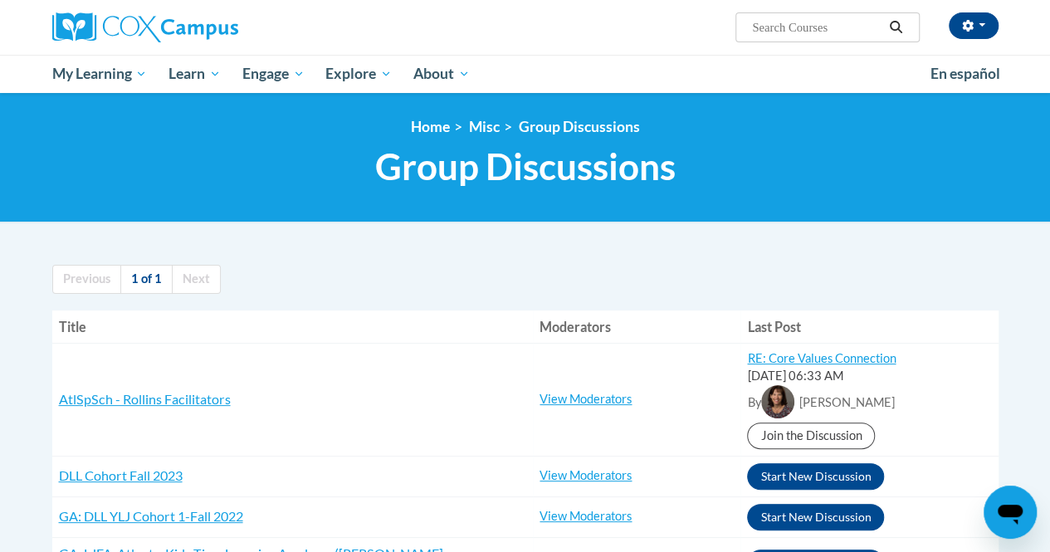
click at [200, 187] on h1 "Group Discussions Calling all levels of learners and moderators to join our for…" at bounding box center [525, 166] width 946 height 44
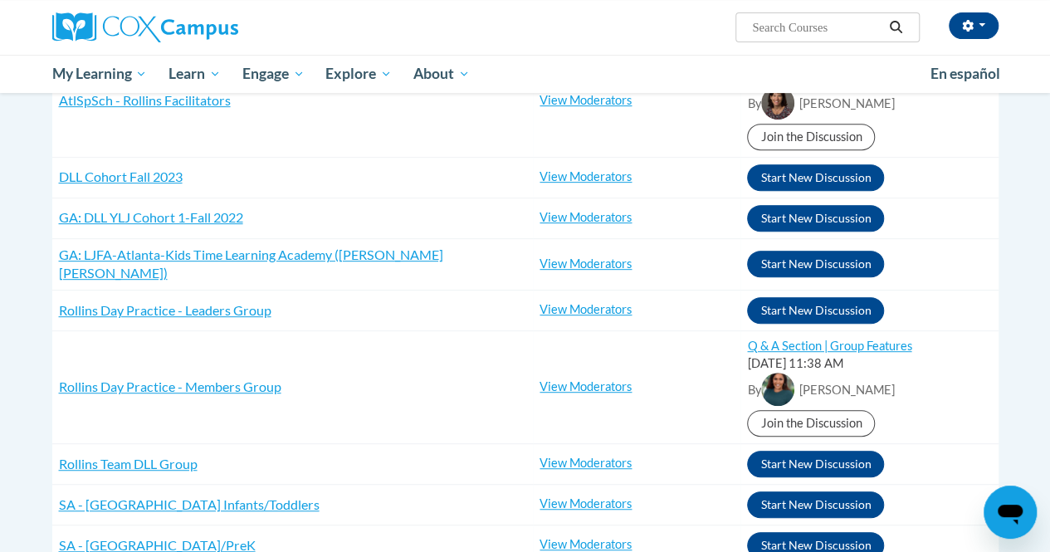
scroll to position [332, 0]
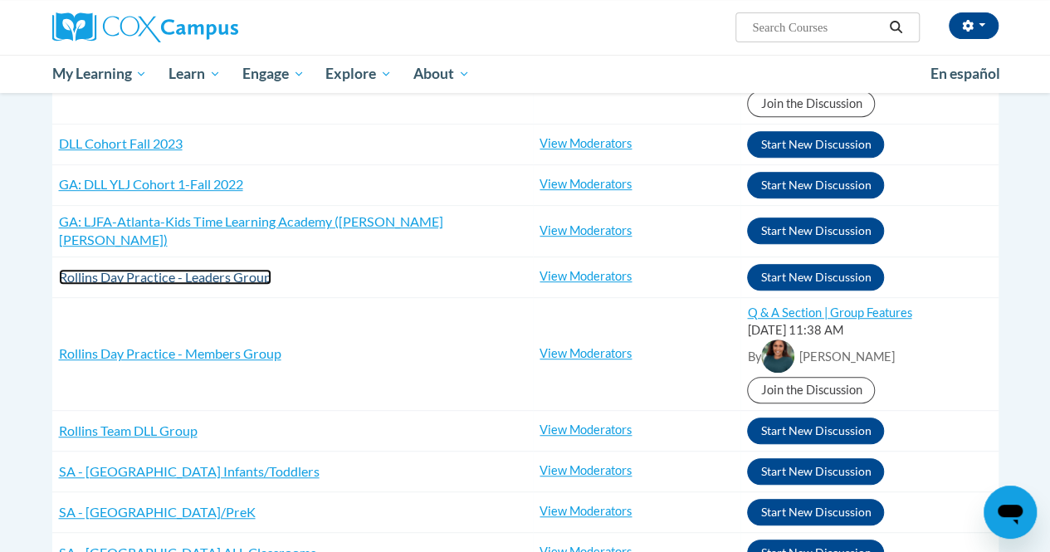
click at [202, 269] on span "Rollins Day Practice - Leaders Group" at bounding box center [165, 277] width 212 height 16
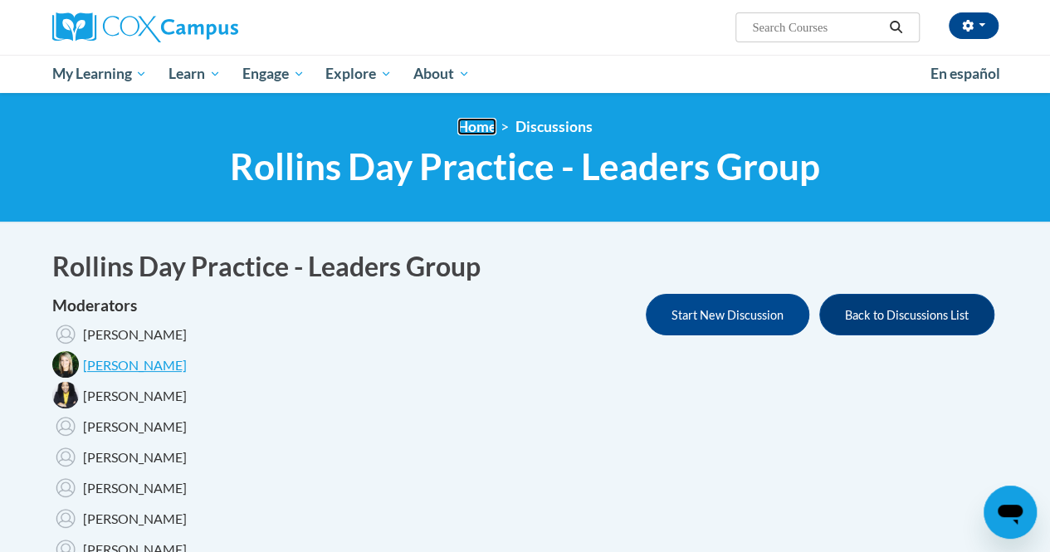
click at [480, 129] on link "Home" at bounding box center [476, 126] width 39 height 17
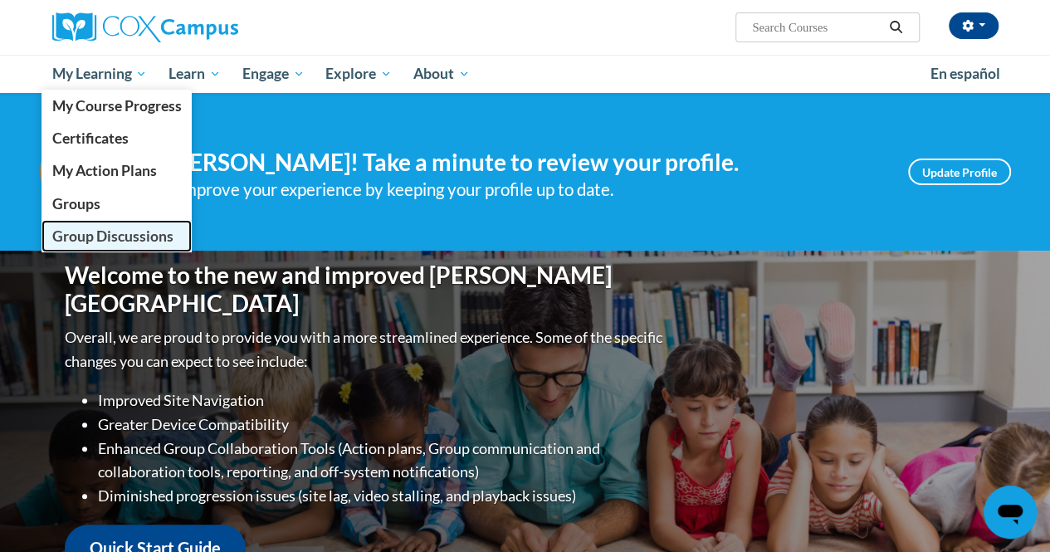
click at [88, 246] on link "Group Discussions" at bounding box center [116, 236] width 151 height 32
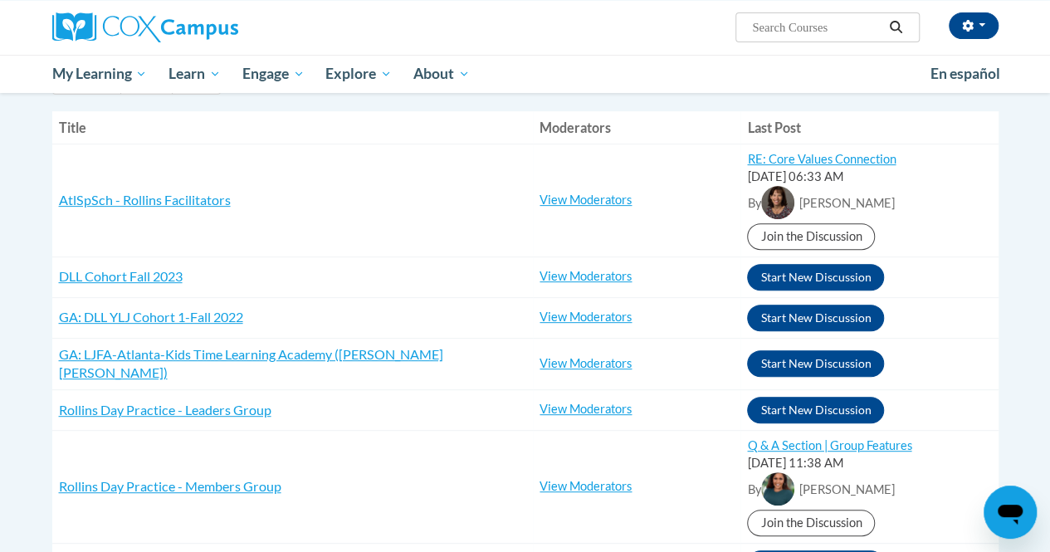
scroll to position [232, 0]
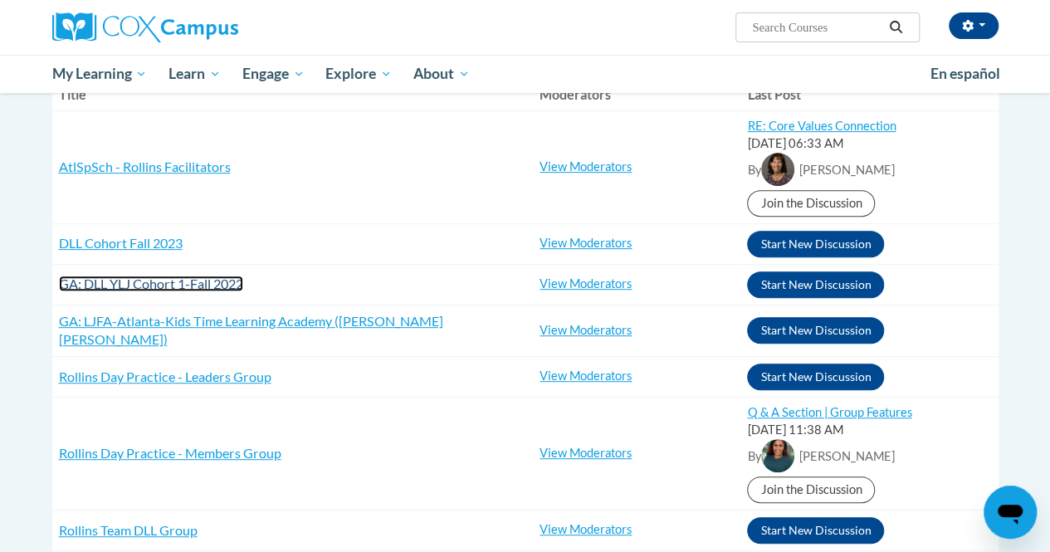
click at [189, 286] on span "GA: DLL YLJ Cohort 1-Fall 2022" at bounding box center [151, 283] width 184 height 16
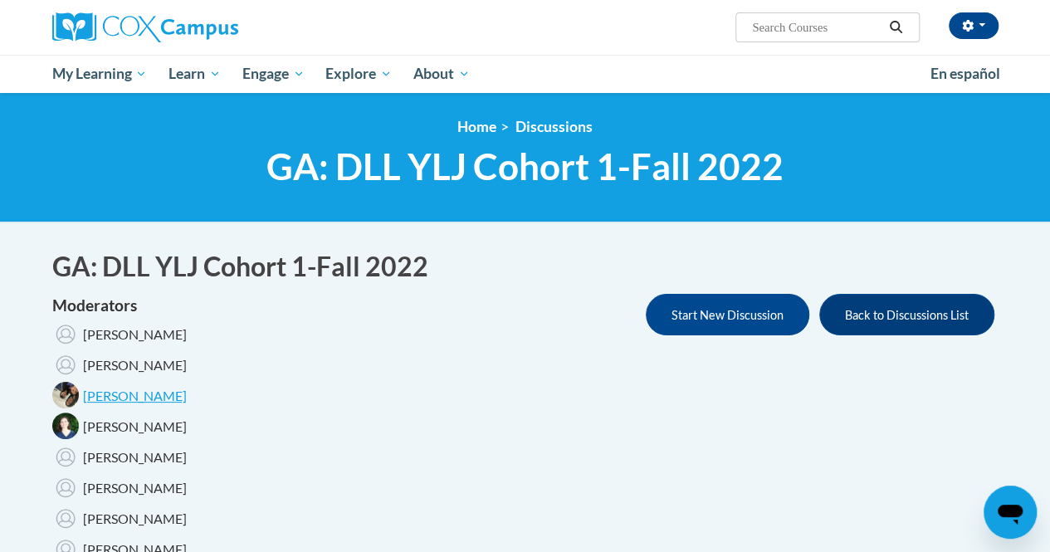
click at [383, 394] on div "Moderators Nitza VegaLahr Linda Travers Diana Bacon Maggie Deaton Diana Bacon L…" at bounding box center [525, 446] width 946 height 304
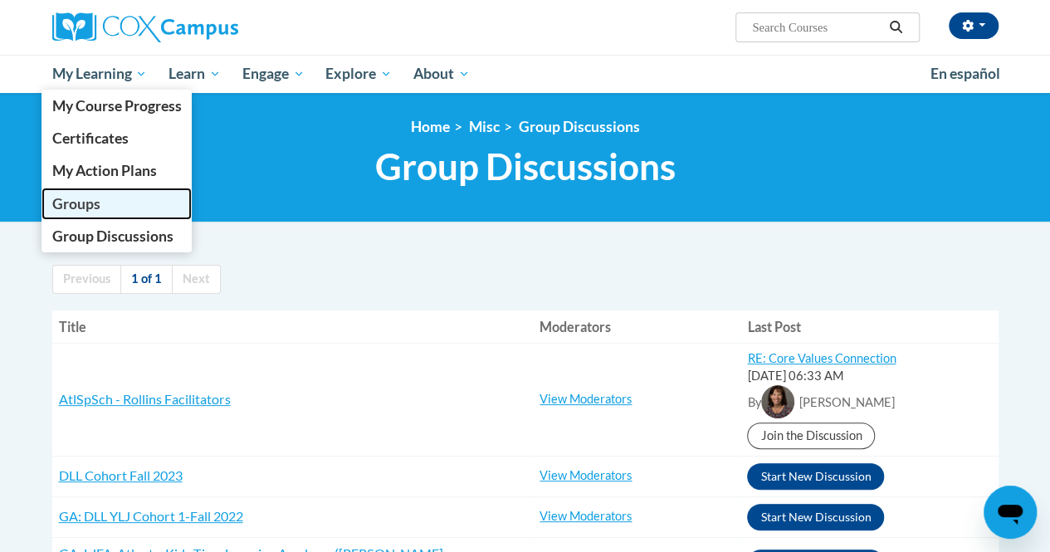
click at [66, 207] on span "Groups" at bounding box center [75, 203] width 48 height 17
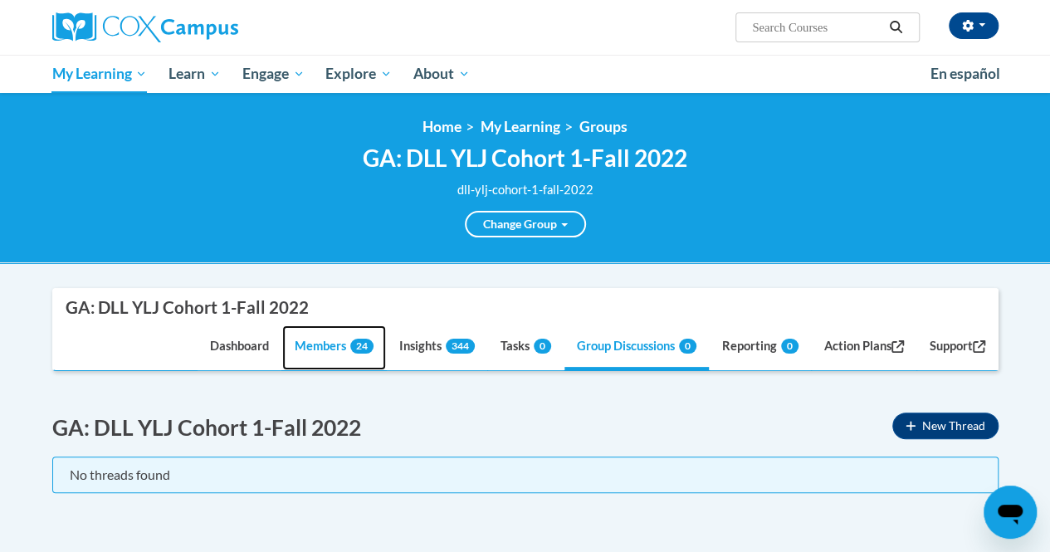
click at [315, 352] on link "Members 24" at bounding box center [334, 347] width 104 height 45
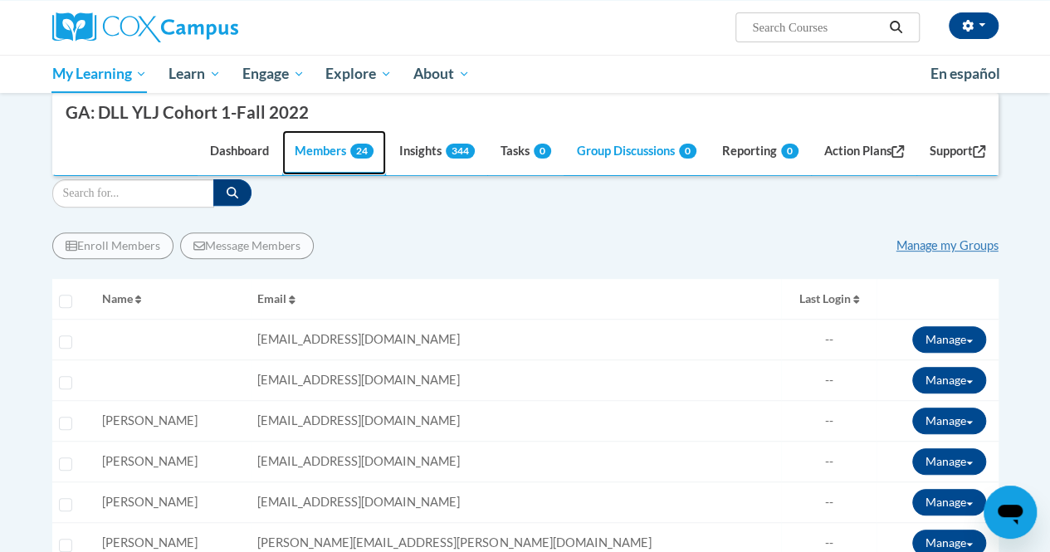
scroll to position [200, 0]
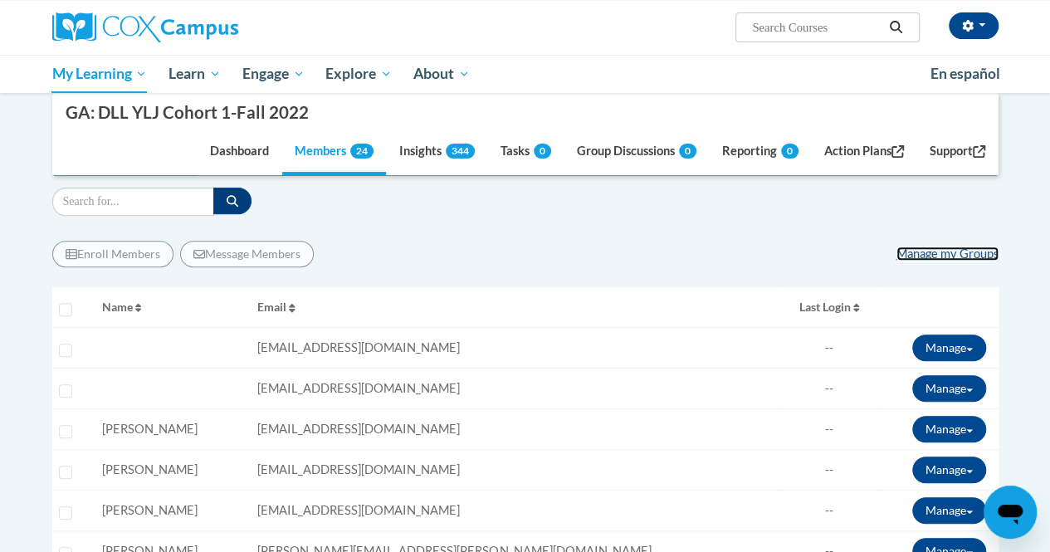
click at [942, 246] on link "Manage my Groups" at bounding box center [947, 253] width 102 height 14
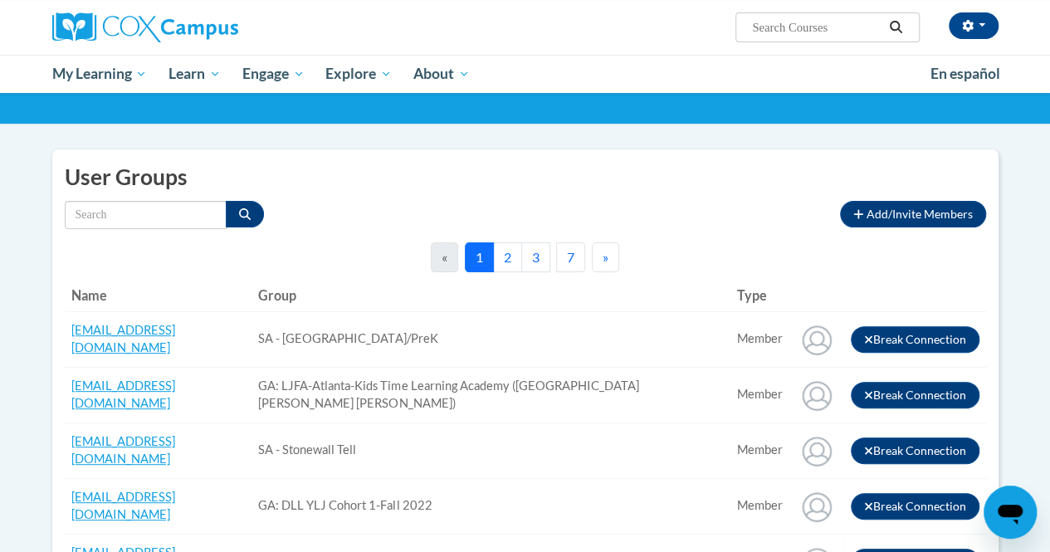
scroll to position [98, 0]
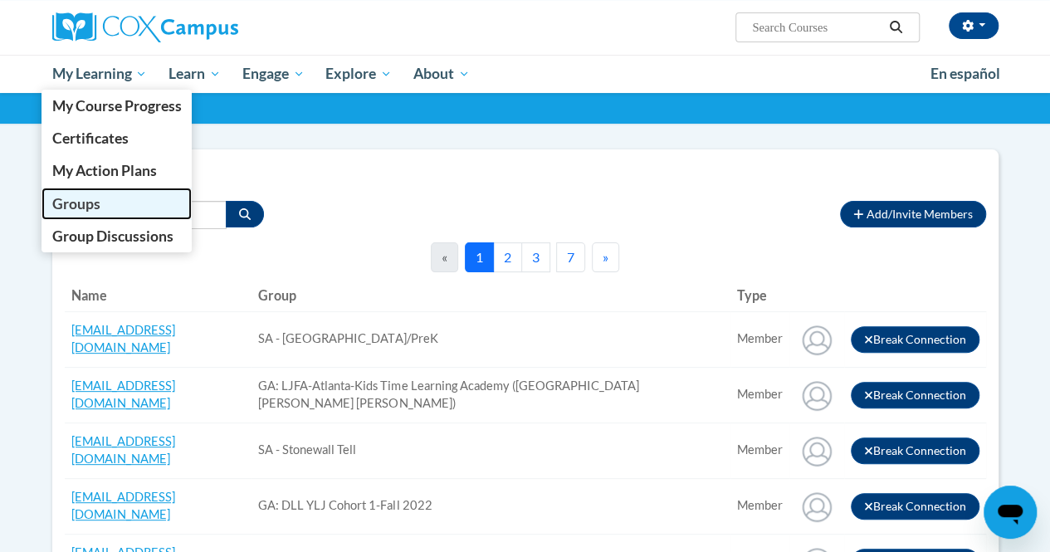
click at [86, 203] on span "Groups" at bounding box center [75, 203] width 48 height 17
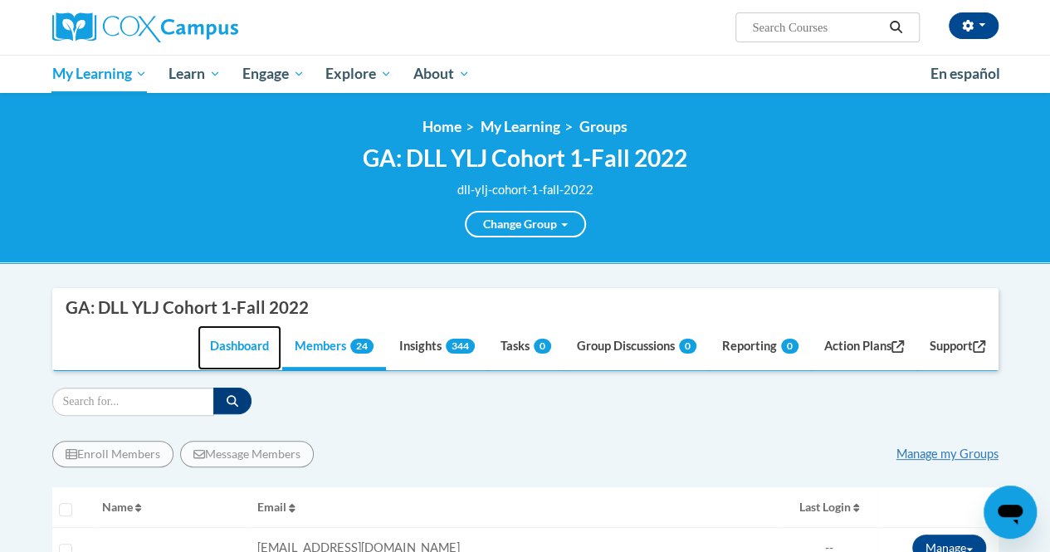
click at [214, 346] on link "Dashboard" at bounding box center [239, 347] width 84 height 45
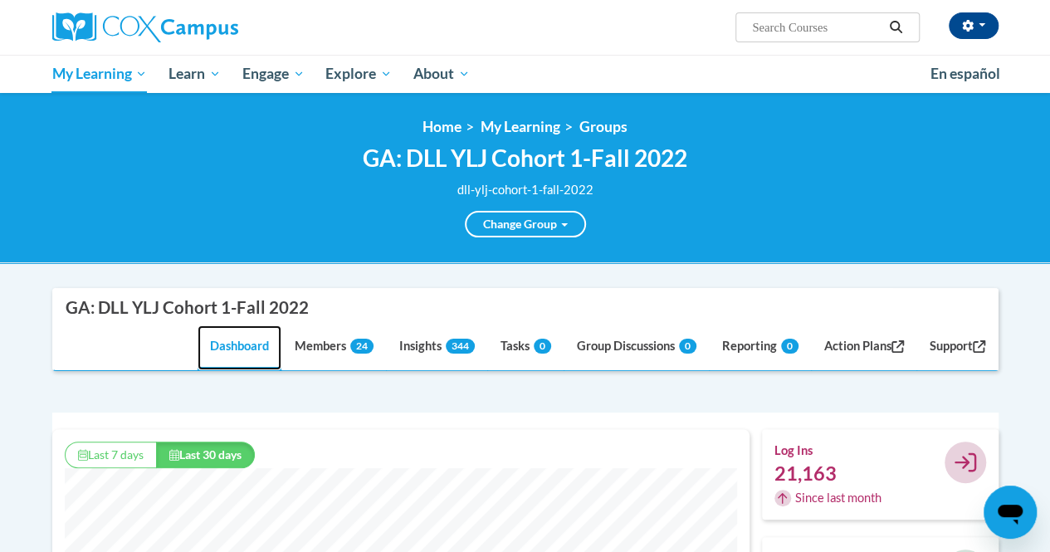
scroll to position [425, 697]
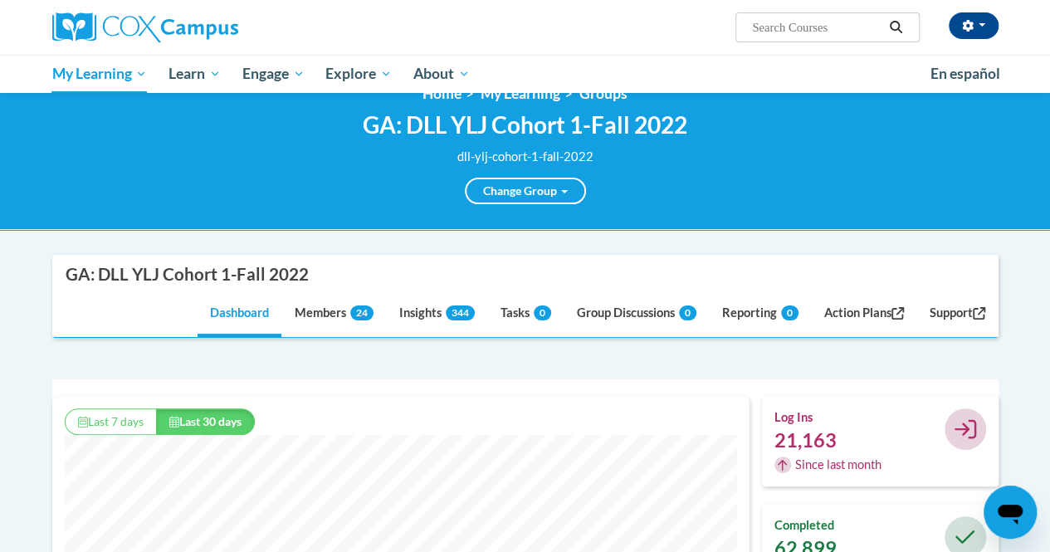
scroll to position [0, 0]
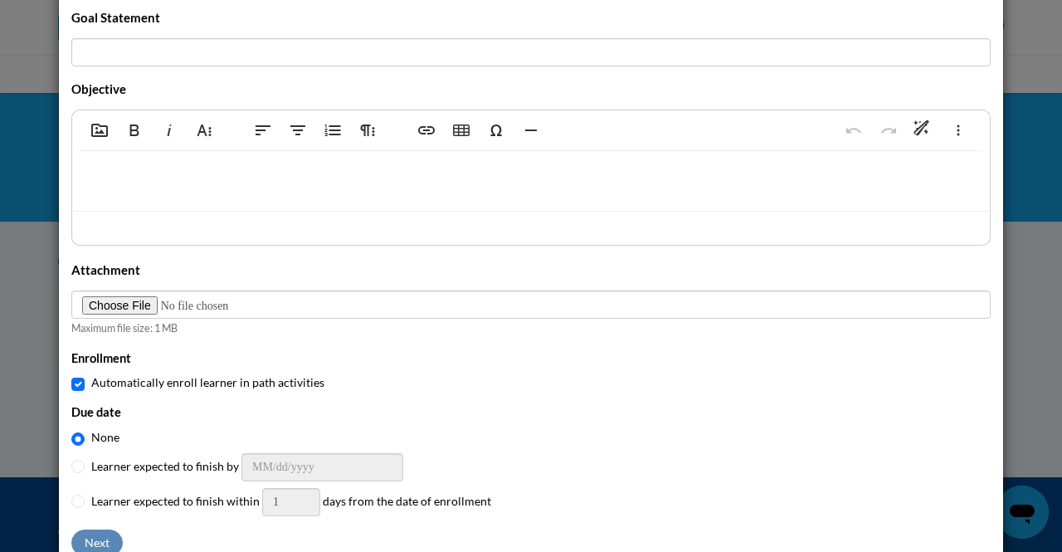
scroll to position [96, 0]
